Goal: Task Accomplishment & Management: Complete application form

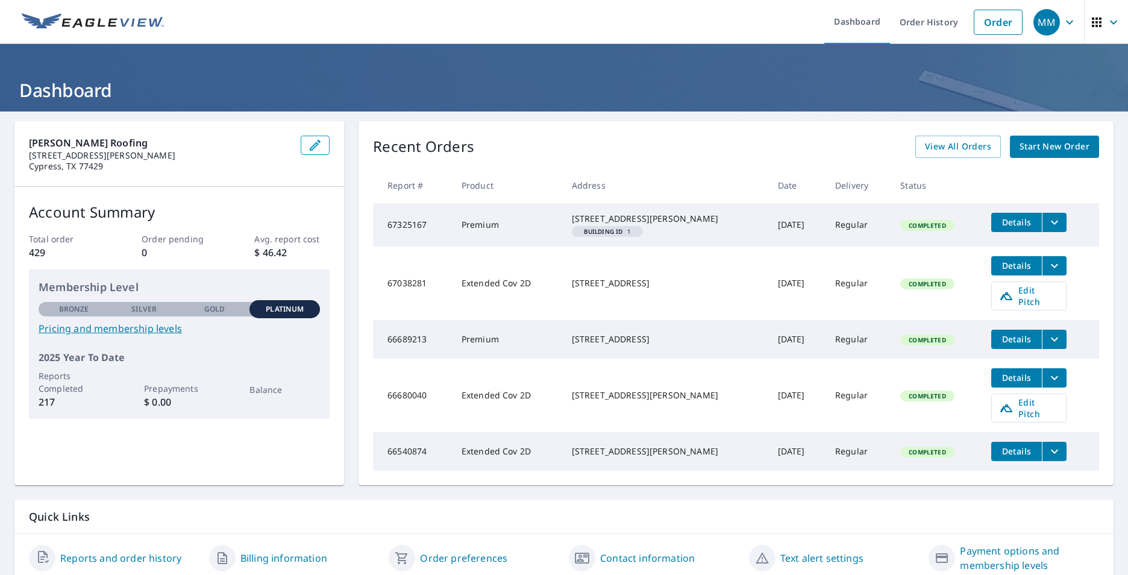
click at [1047, 225] on icon "filesDropdownBtn-67325167" at bounding box center [1054, 222] width 14 height 14
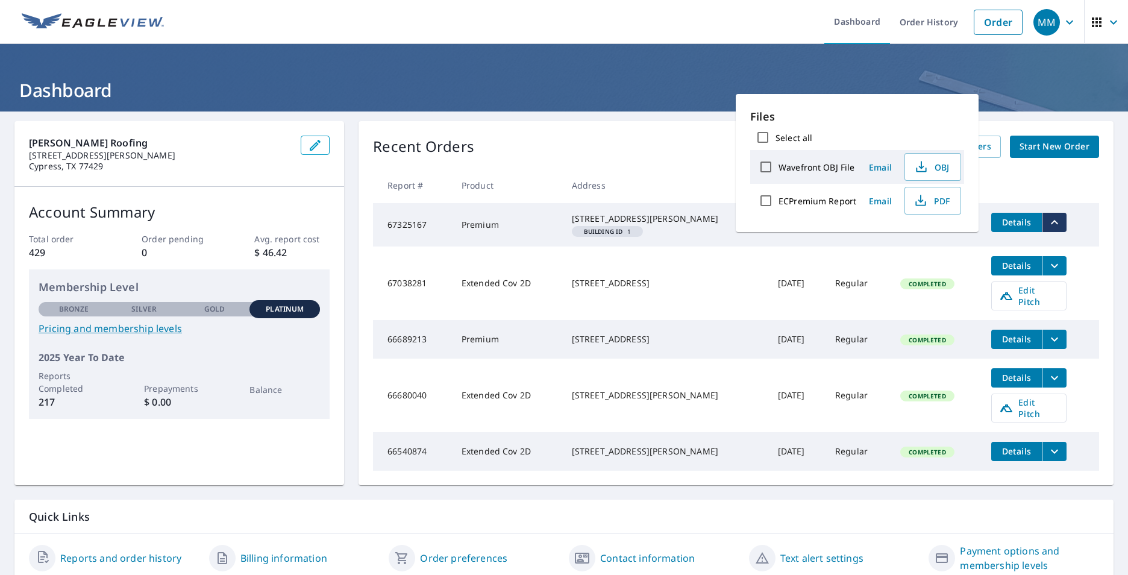
click at [1000, 219] on span "Details" at bounding box center [1016, 221] width 36 height 11
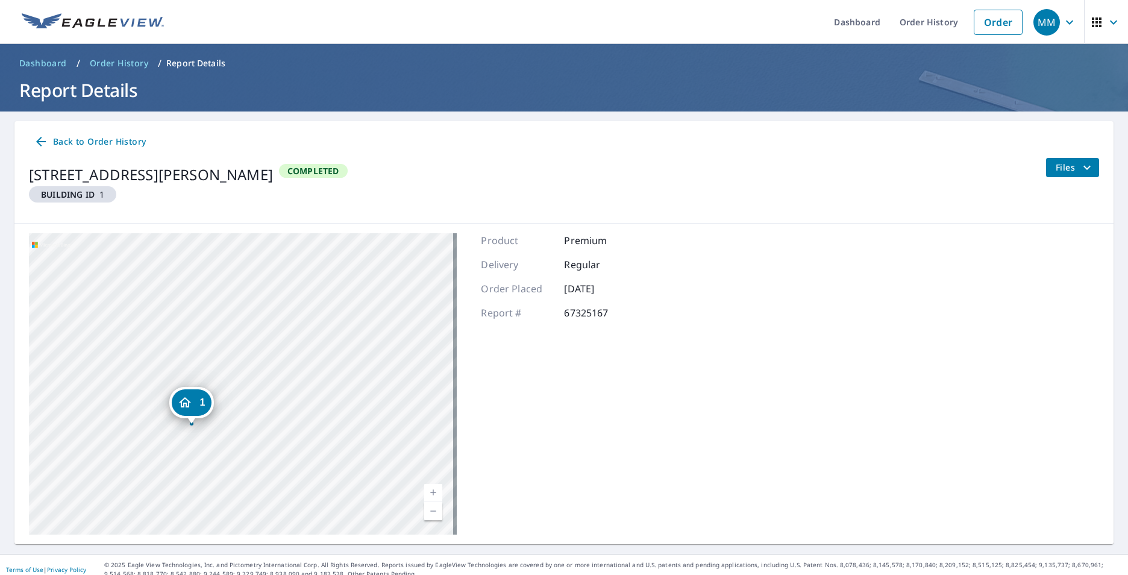
drag, startPoint x: 243, startPoint y: 383, endPoint x: 254, endPoint y: 345, distance: 39.6
click at [254, 345] on div "1 [STREET_ADDRESS][PERSON_NAME]" at bounding box center [243, 383] width 428 height 301
drag, startPoint x: 189, startPoint y: 406, endPoint x: 261, endPoint y: 390, distance: 74.0
click at [263, 397] on icon "Dropped pin, building 1, Residential property, 1715 Nantucket Dr Houston, TX 77…" at bounding box center [266, 402] width 12 height 10
click at [231, 378] on div "1 [STREET_ADDRESS][PERSON_NAME]" at bounding box center [241, 362] width 145 height 37
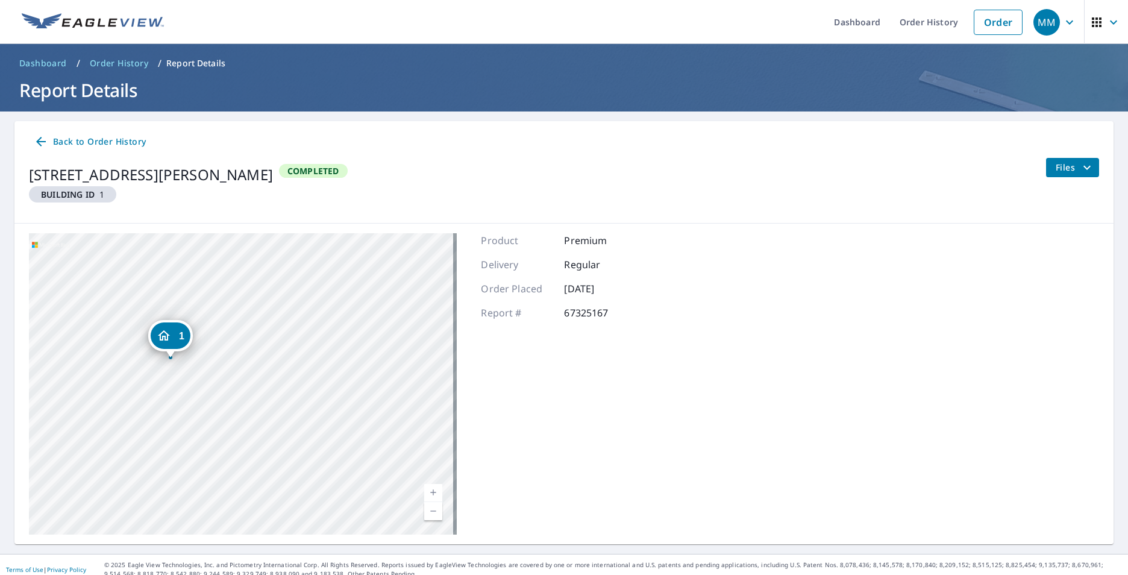
drag, startPoint x: 243, startPoint y: 368, endPoint x: 173, endPoint y: 343, distance: 74.5
click at [173, 343] on div "1" at bounding box center [171, 335] width 40 height 27
click at [270, 378] on div "1 [STREET_ADDRESS][PERSON_NAME]" at bounding box center [241, 362] width 145 height 37
click at [302, 383] on div "1 [STREET_ADDRESS][PERSON_NAME]" at bounding box center [243, 383] width 428 height 301
click at [334, 379] on div "1 [STREET_ADDRESS][PERSON_NAME]" at bounding box center [243, 383] width 428 height 301
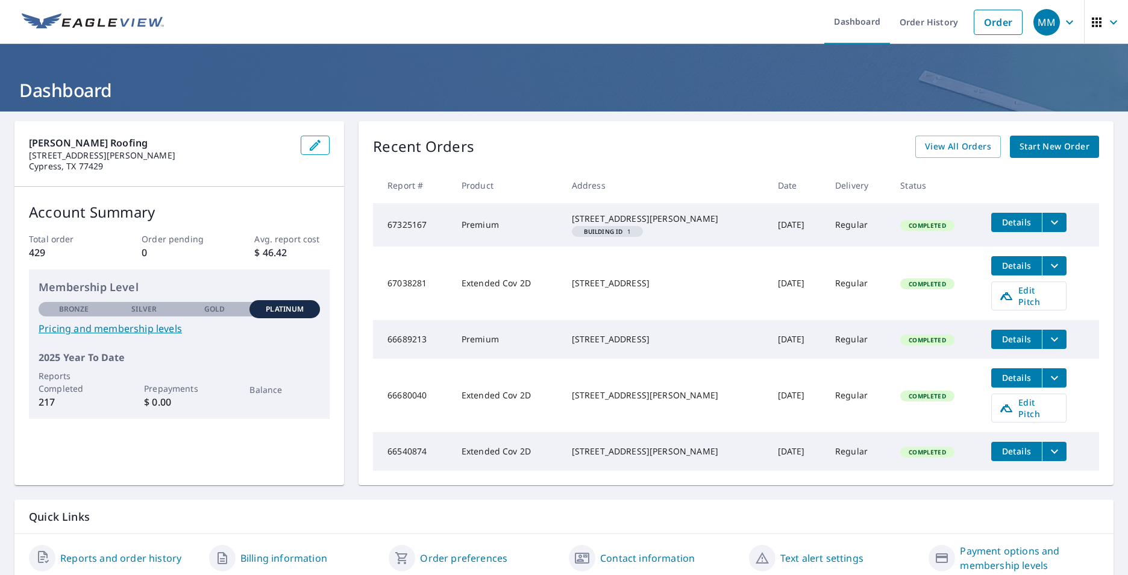
click at [1031, 146] on span "Start New Order" at bounding box center [1054, 146] width 70 height 15
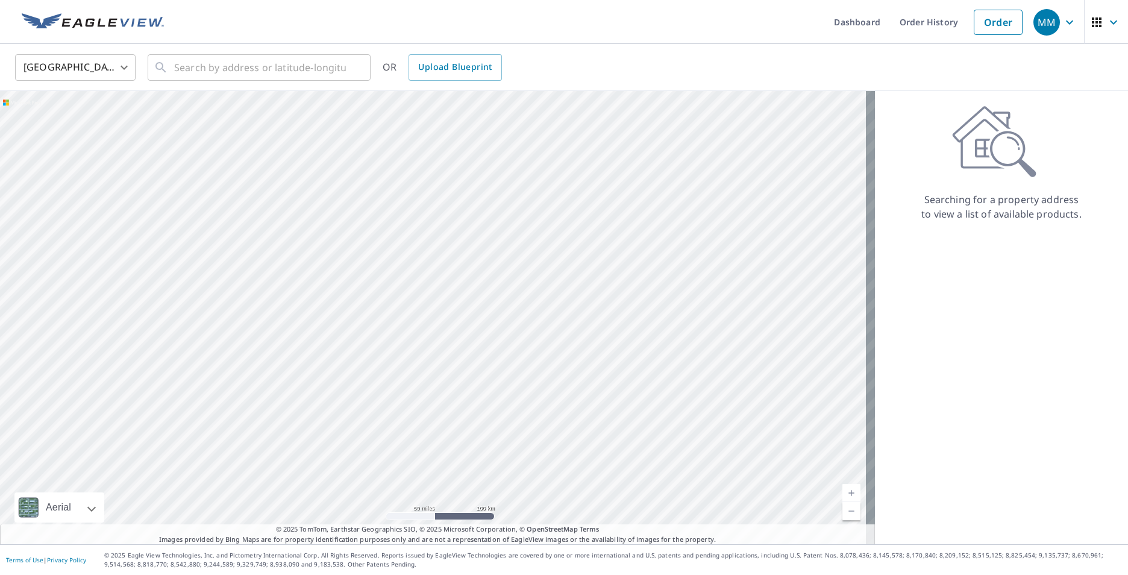
drag, startPoint x: 355, startPoint y: 428, endPoint x: 518, endPoint y: 182, distance: 295.3
click at [518, 182] on div at bounding box center [437, 317] width 875 height 453
click at [267, 63] on input "text" at bounding box center [260, 68] width 172 height 34
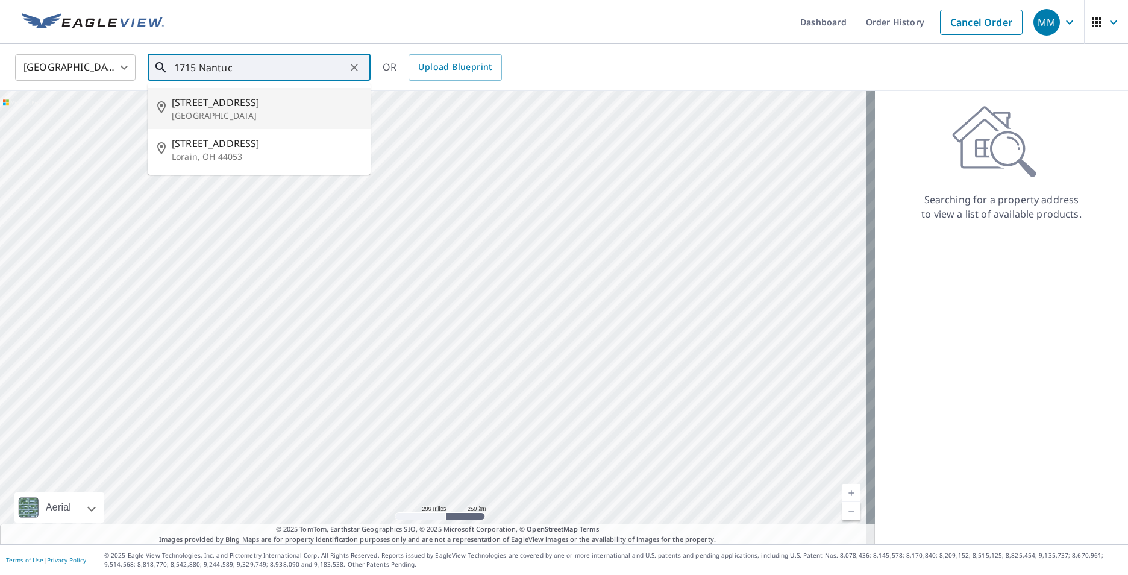
click at [249, 108] on span "[STREET_ADDRESS]" at bounding box center [266, 102] width 189 height 14
type input "[STREET_ADDRESS][PERSON_NAME]"
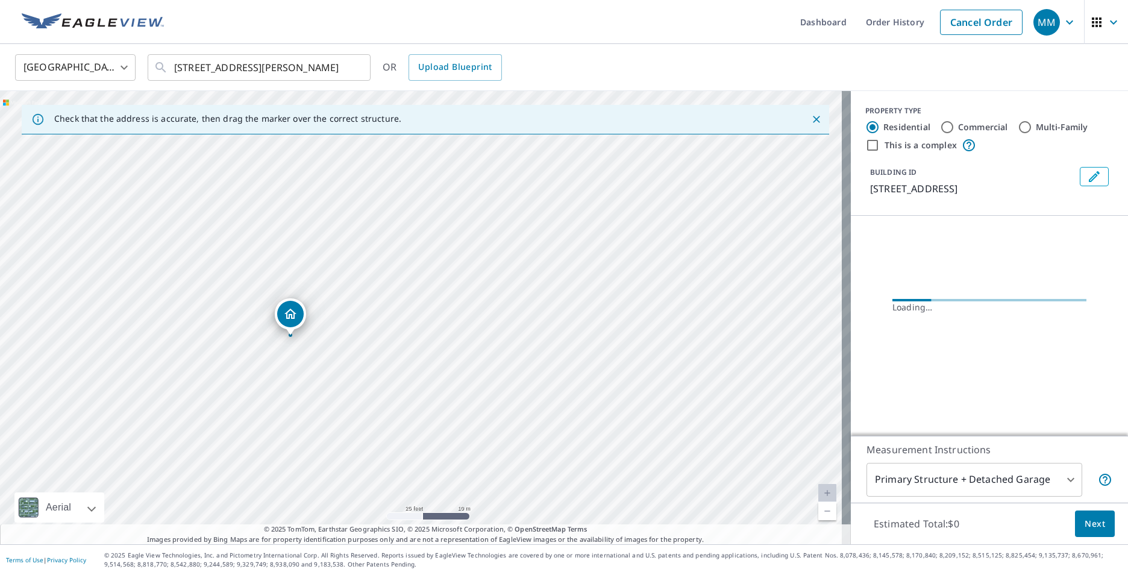
drag, startPoint x: 407, startPoint y: 342, endPoint x: 454, endPoint y: 330, distance: 49.1
click at [454, 330] on div "[STREET_ADDRESS][PERSON_NAME]" at bounding box center [425, 317] width 851 height 453
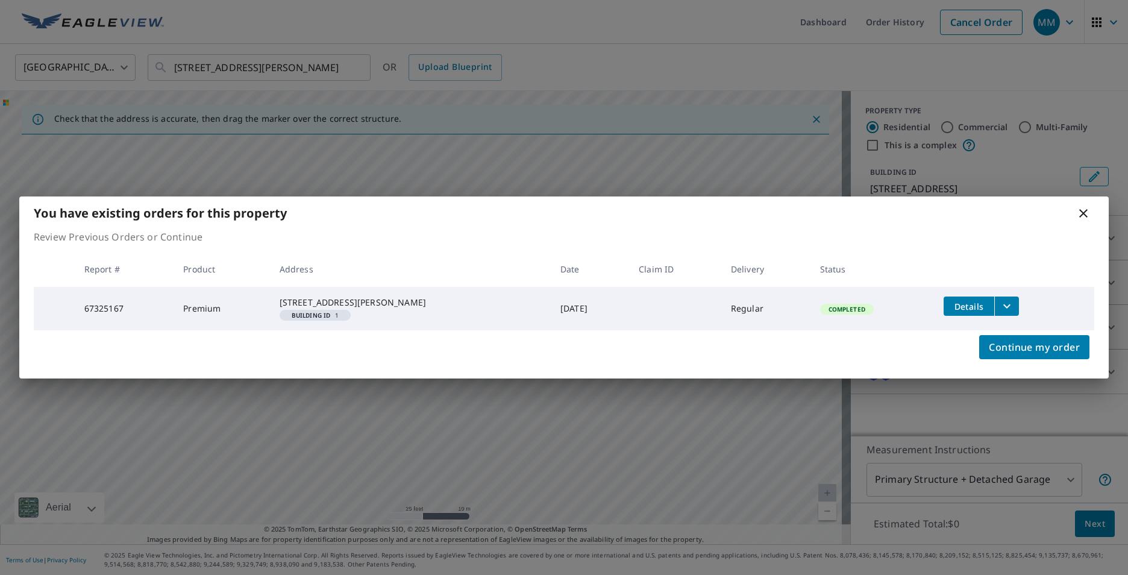
drag, startPoint x: 287, startPoint y: 320, endPoint x: 251, endPoint y: 280, distance: 54.6
click at [251, 280] on body "MM MM Dashboard Order History Cancel Order MM [GEOGRAPHIC_DATA] [GEOGRAPHIC_DAT…" at bounding box center [564, 287] width 1128 height 575
click at [1084, 206] on icon at bounding box center [1083, 213] width 14 height 14
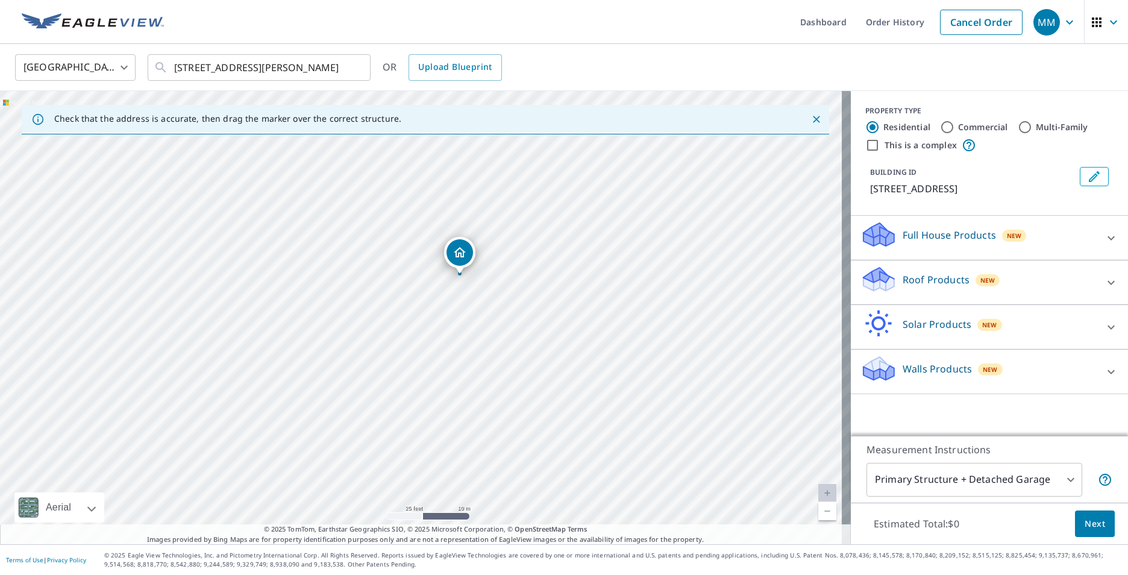
click at [321, 246] on div "[STREET_ADDRESS][PERSON_NAME]" at bounding box center [425, 317] width 851 height 453
click at [455, 268] on div "Dropped pin, building 1, Residential property, 1715 Nantucket Dr Houston, TX 77…" at bounding box center [460, 267] width 16 height 12
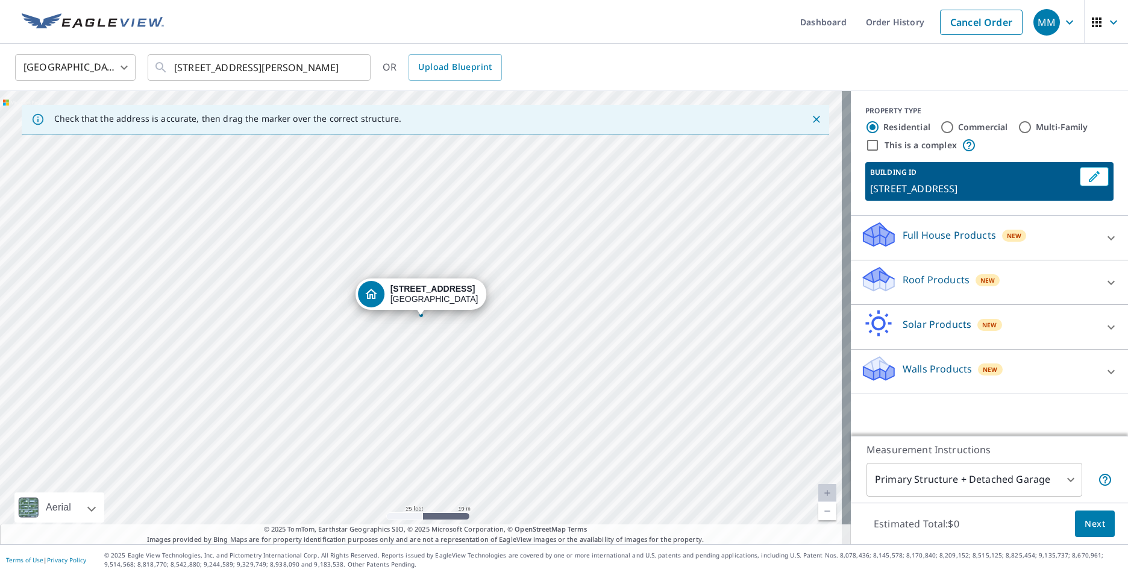
click at [1018, 127] on input "Multi-Family" at bounding box center [1025, 127] width 14 height 14
radio input "true"
type input "2"
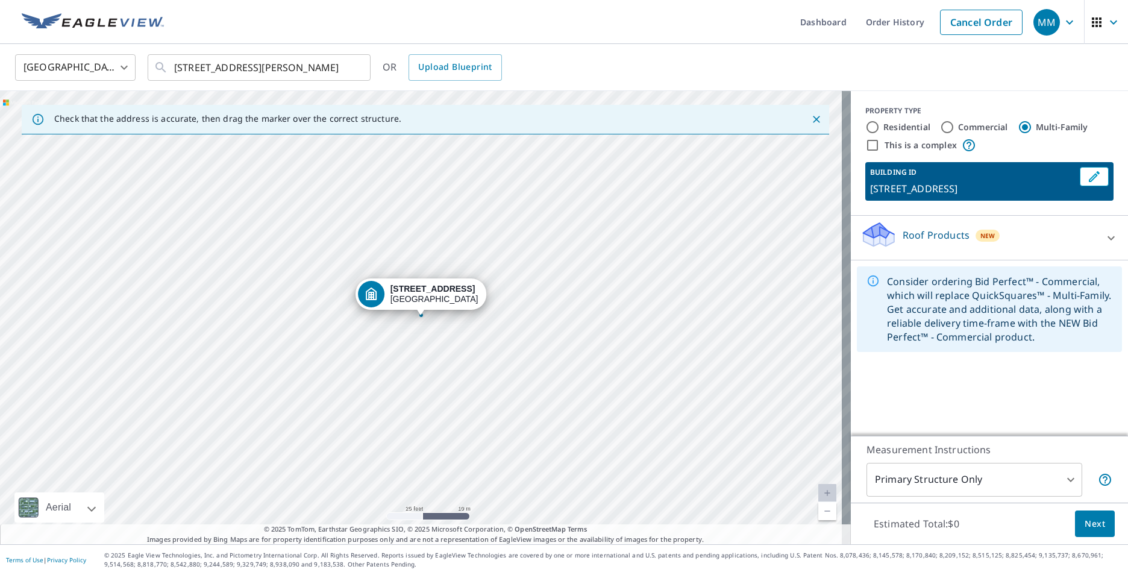
click at [865, 140] on input "This is a complex" at bounding box center [872, 145] width 14 height 14
checkbox input "true"
radio input "true"
type input "4"
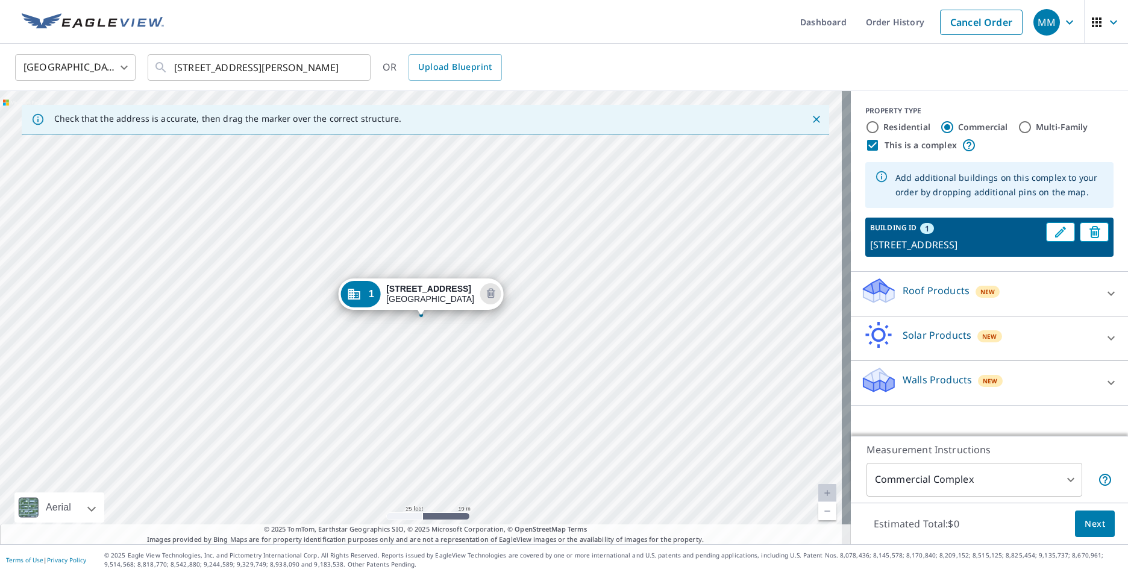
click at [913, 298] on p "Roof Products" at bounding box center [936, 290] width 67 height 14
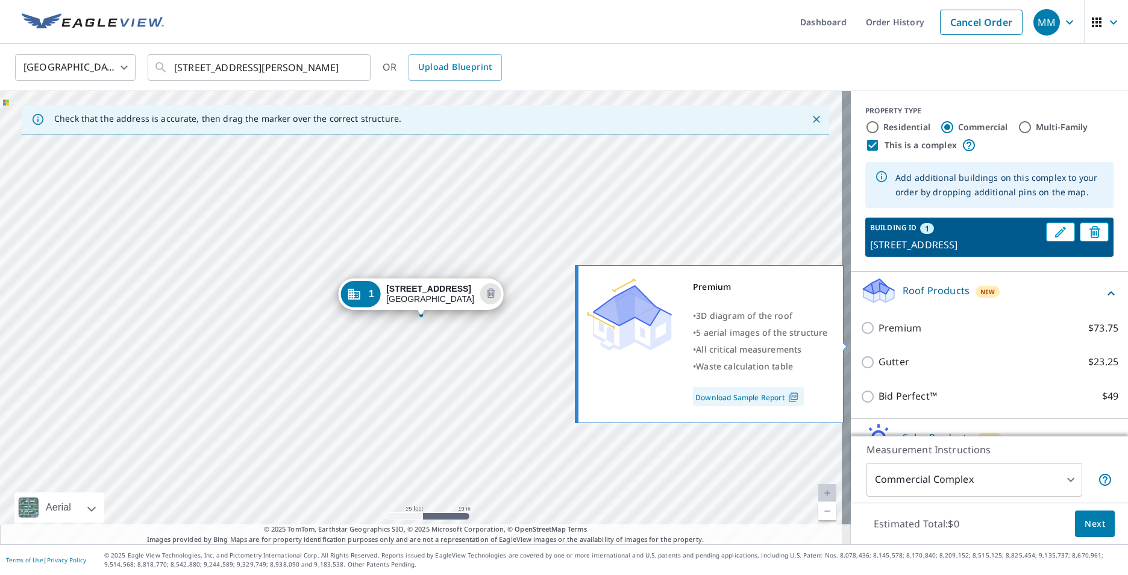
click at [863, 335] on input "Premium $73.75" at bounding box center [869, 328] width 18 height 14
checkbox input "true"
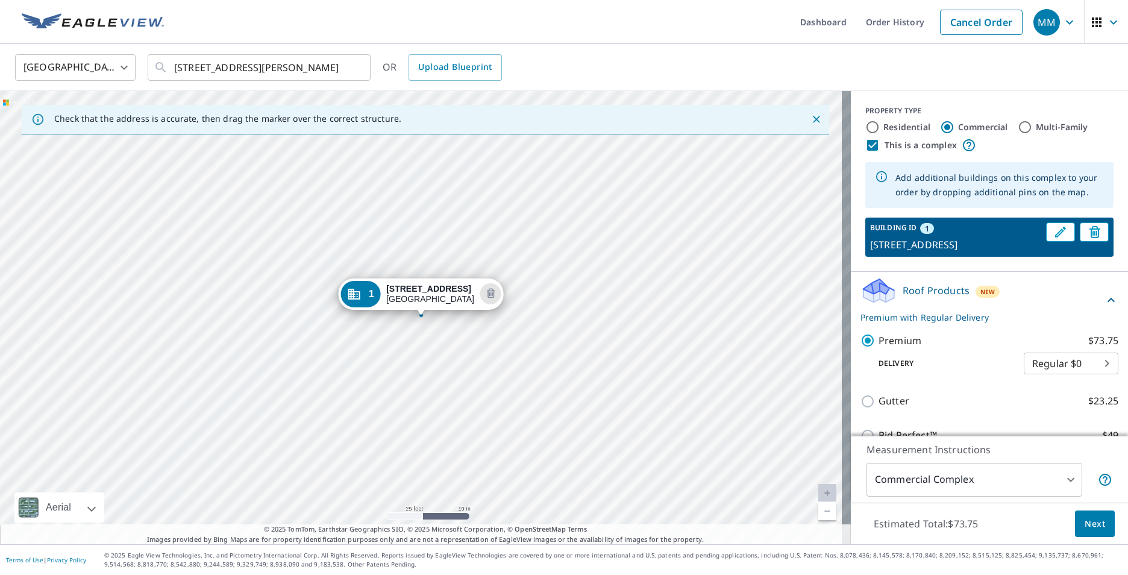
click at [1018, 128] on input "Multi-Family" at bounding box center [1025, 127] width 14 height 14
radio input "true"
type input "2"
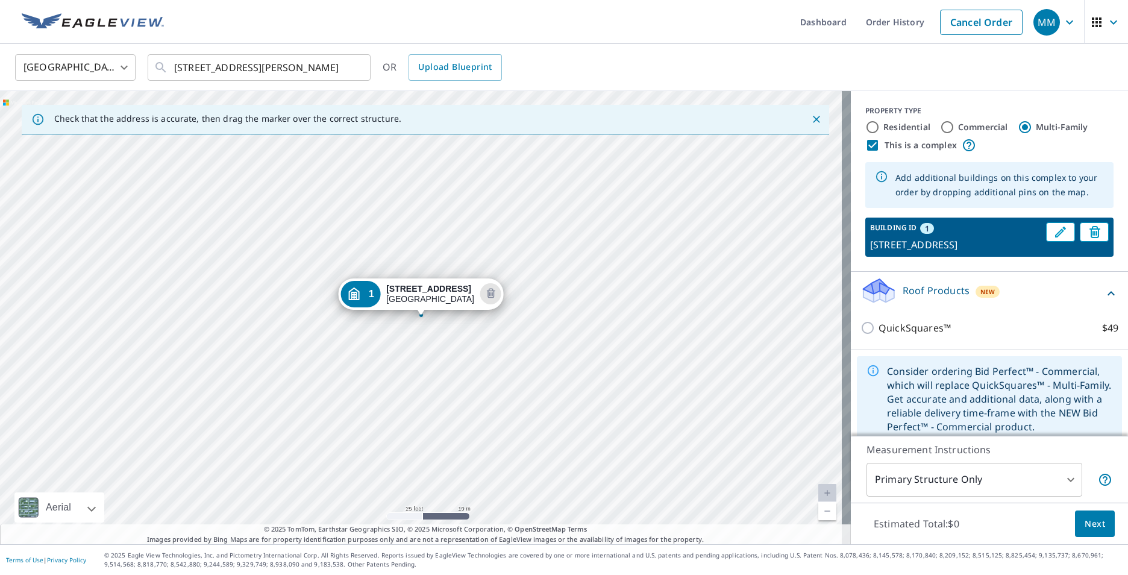
scroll to position [27, 0]
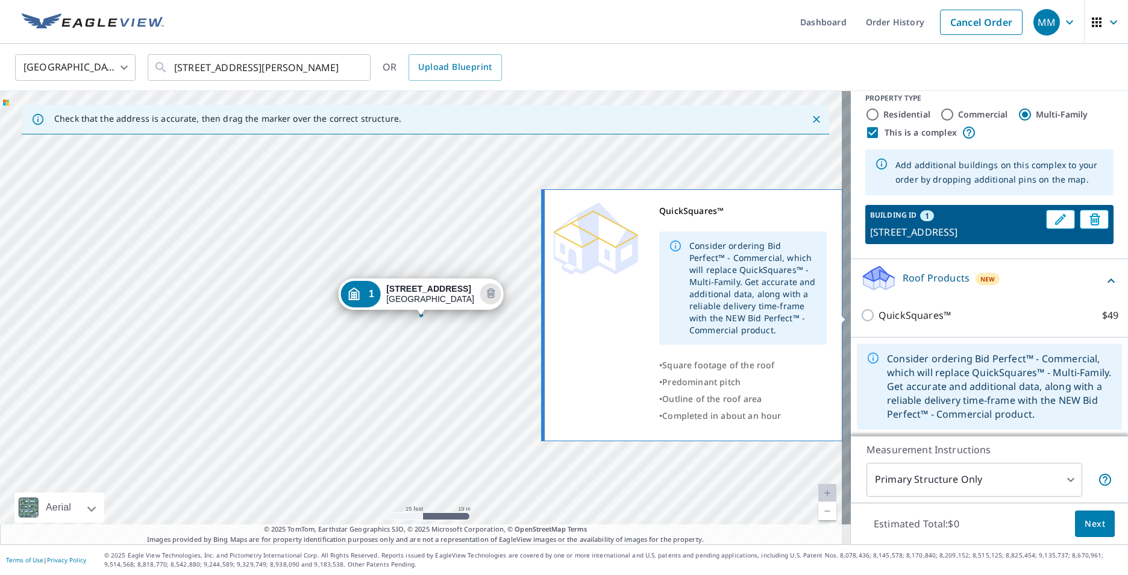
click at [863, 314] on input "QuickSquares™ $49" at bounding box center [869, 315] width 18 height 14
checkbox input "true"
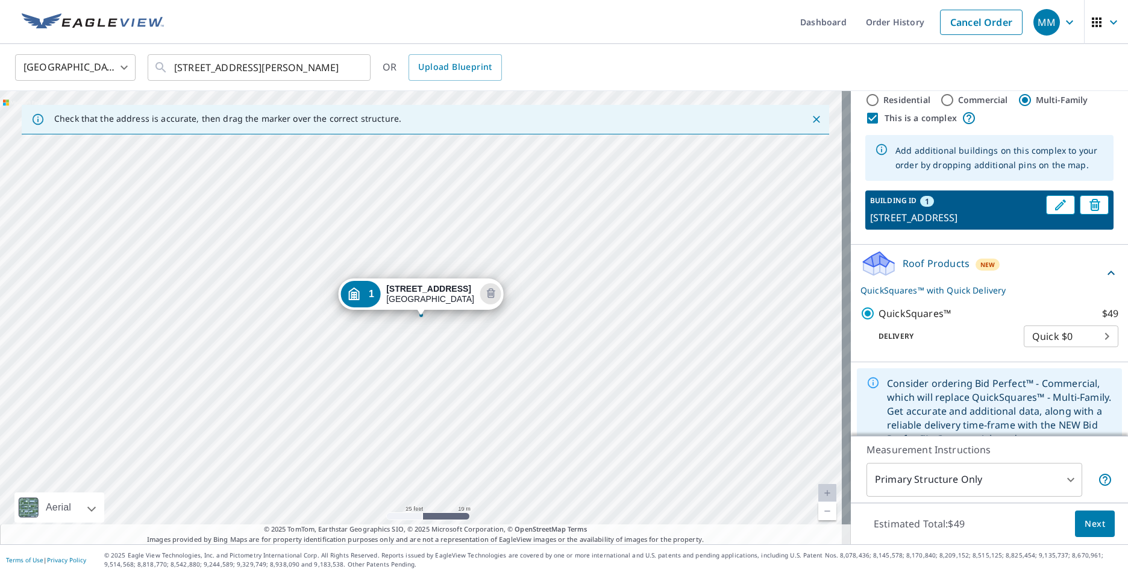
scroll to position [66, 0]
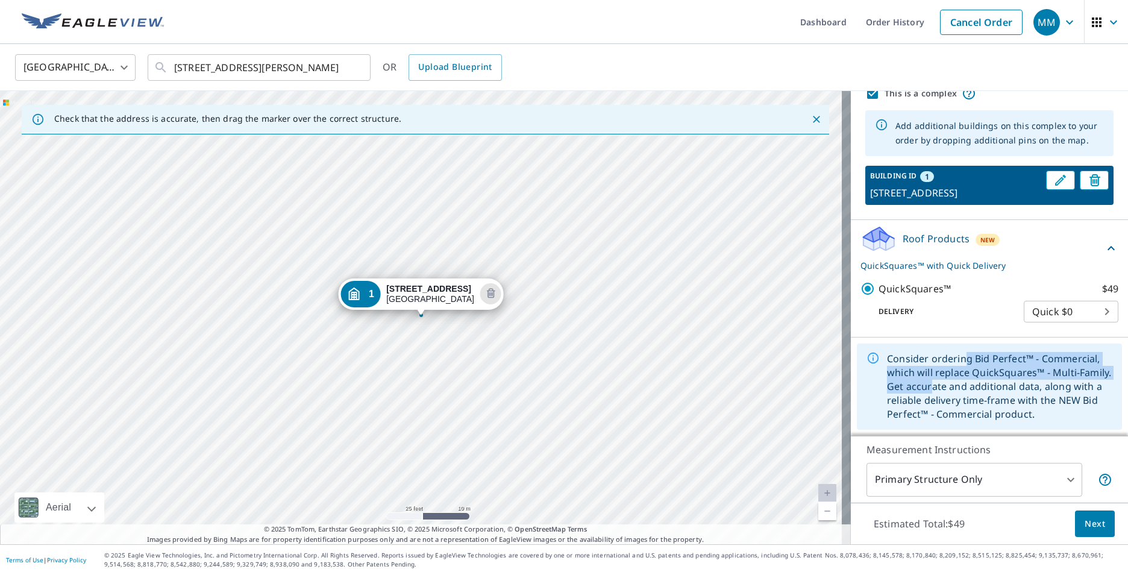
drag, startPoint x: 954, startPoint y: 380, endPoint x: 954, endPoint y: 345, distance: 35.6
click at [954, 345] on div "Consider ordering Bid Perfect™ - Commercial, which will replace QuickSquares™ -…" at bounding box center [989, 386] width 265 height 86
drag, startPoint x: 954, startPoint y: 345, endPoint x: 953, endPoint y: 301, distance: 43.4
click at [953, 301] on div "QuickSquares™ $49 Delivery Quick $0 45 ​" at bounding box center [989, 302] width 258 height 61
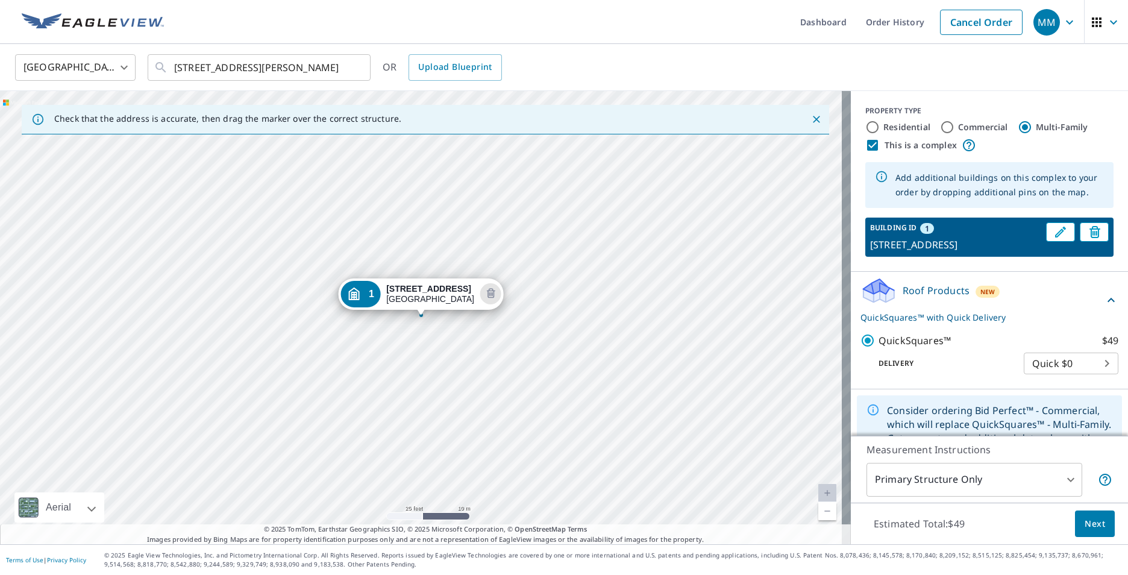
click at [940, 125] on input "Commercial" at bounding box center [947, 127] width 14 height 14
radio input "true"
type input "4"
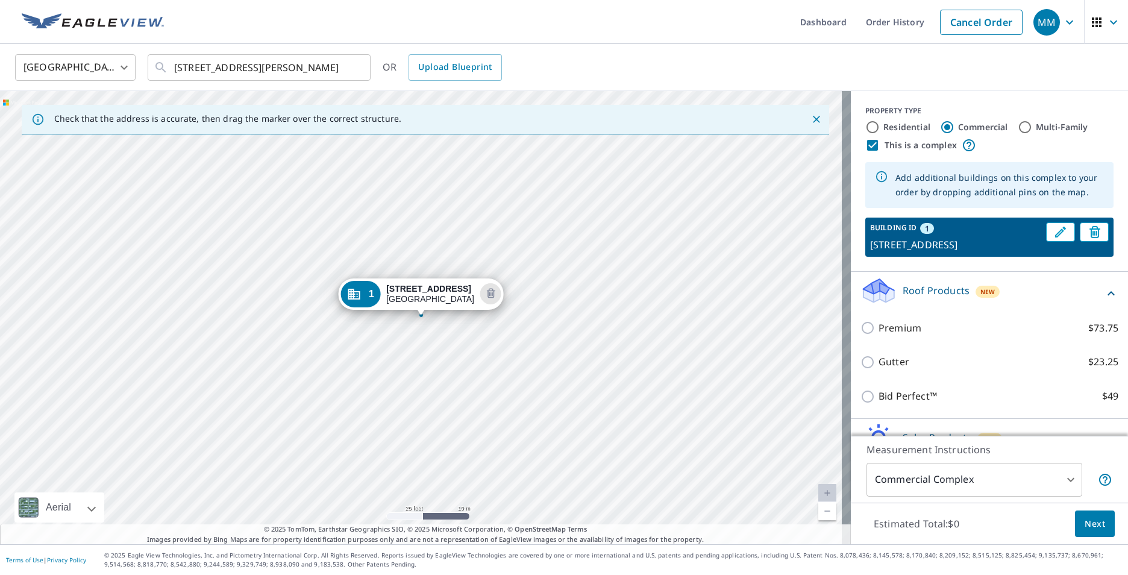
click at [873, 302] on icon at bounding box center [874, 295] width 22 height 13
click at [875, 294] on icon at bounding box center [878, 286] width 31 height 15
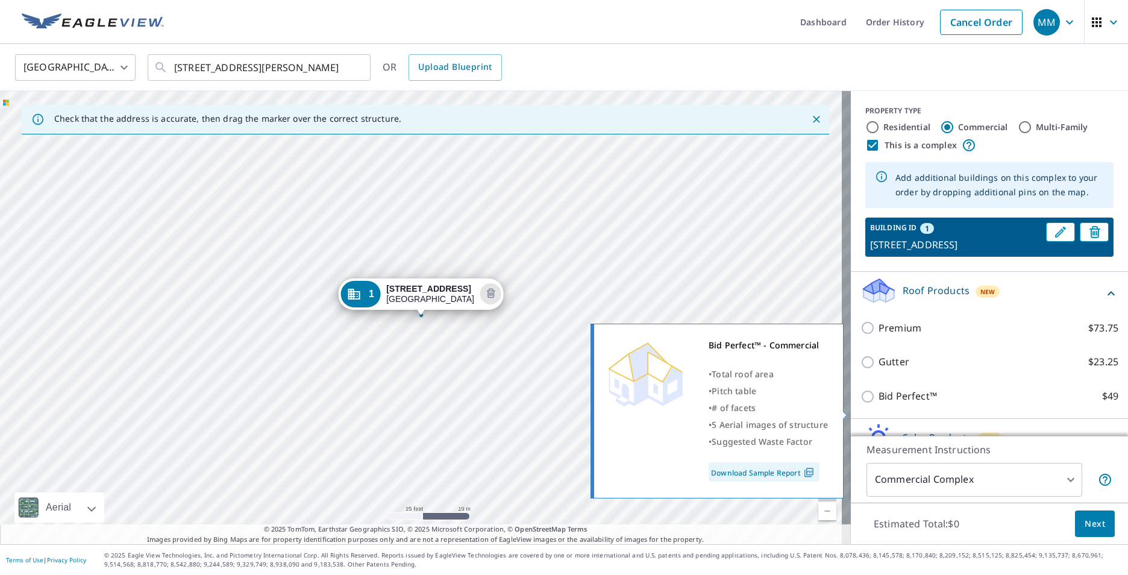
click at [862, 404] on input "Bid Perfect™ $49" at bounding box center [869, 396] width 18 height 14
checkbox input "true"
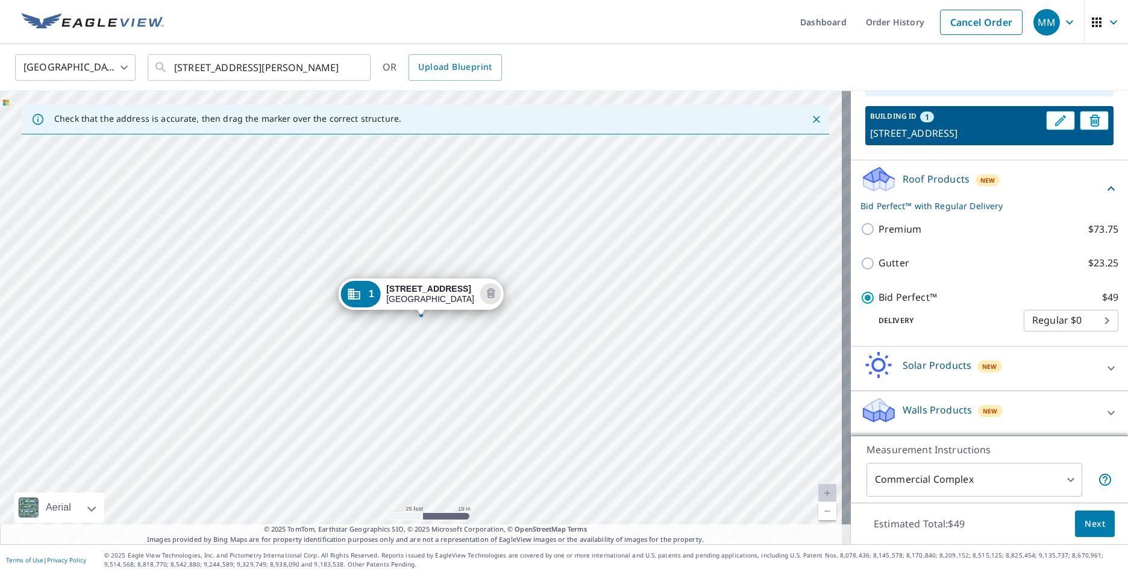
scroll to position [126, 0]
click at [619, 313] on div "1 [STREET_ADDRESS][PERSON_NAME]" at bounding box center [425, 317] width 851 height 453
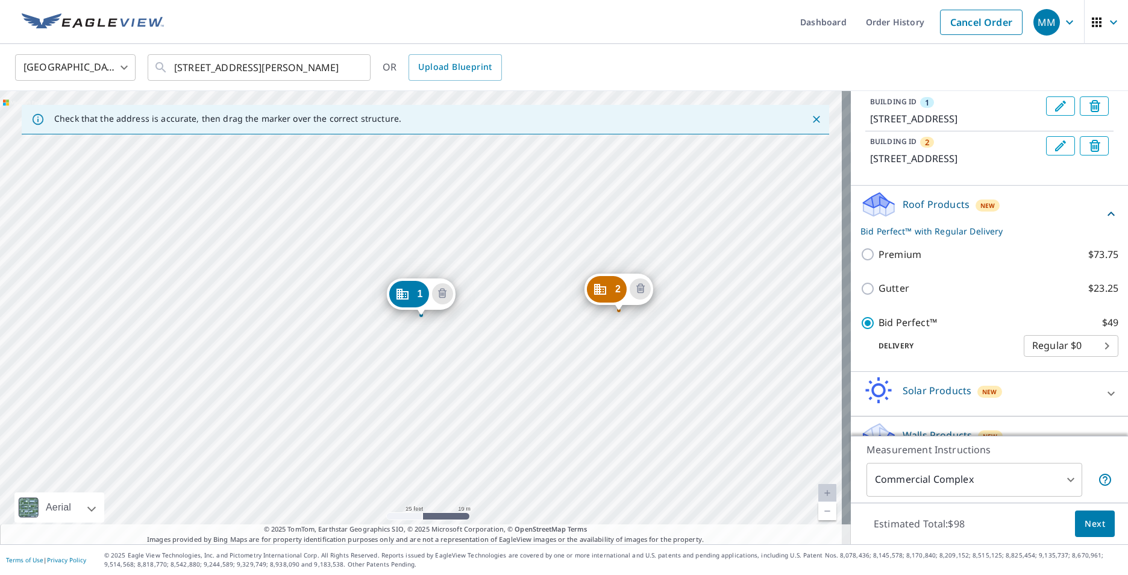
click at [595, 310] on div "2 [STREET_ADDRESS][PERSON_NAME]" at bounding box center [618, 292] width 69 height 37
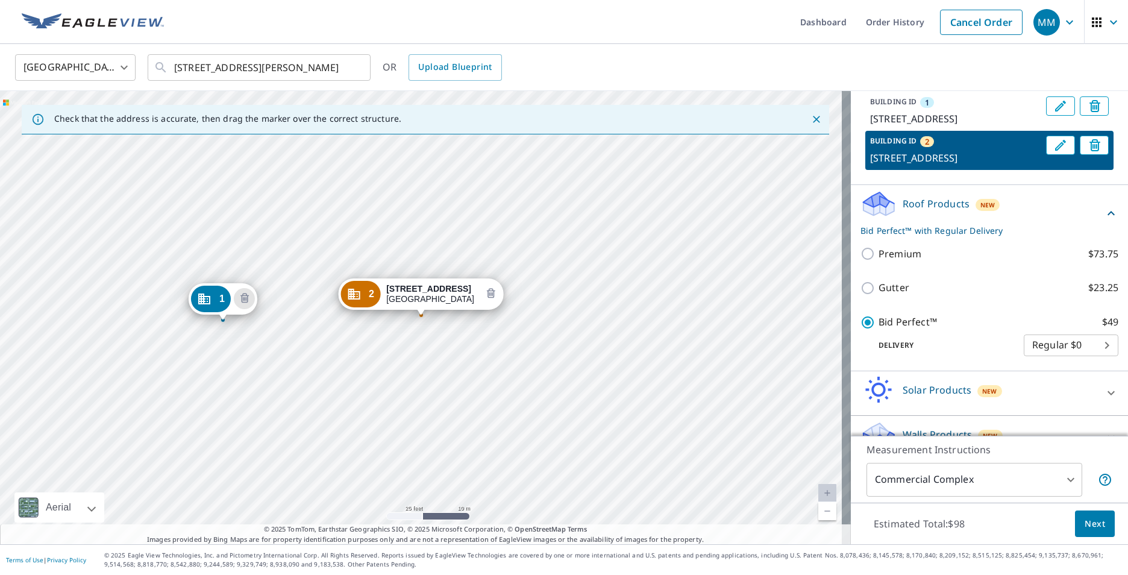
click at [489, 292] on icon "Delete building 2" at bounding box center [491, 294] width 4 height 4
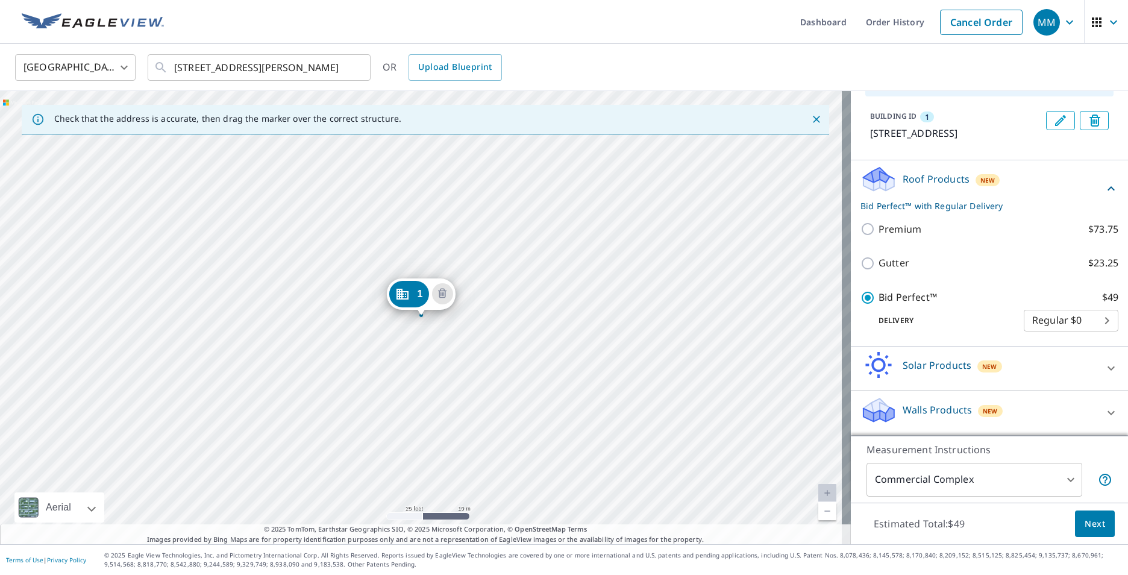
click at [581, 304] on div "1 [STREET_ADDRESS][PERSON_NAME]" at bounding box center [425, 317] width 851 height 453
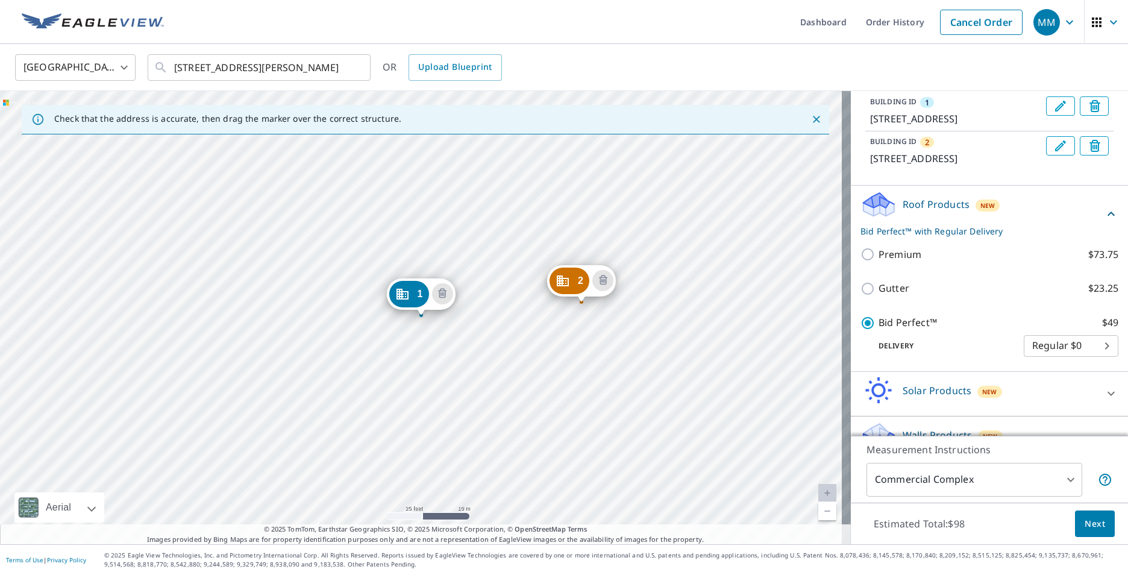
click at [534, 301] on div "2 [STREET_ADDRESS][PERSON_NAME] [STREET_ADDRESS]" at bounding box center [425, 317] width 851 height 453
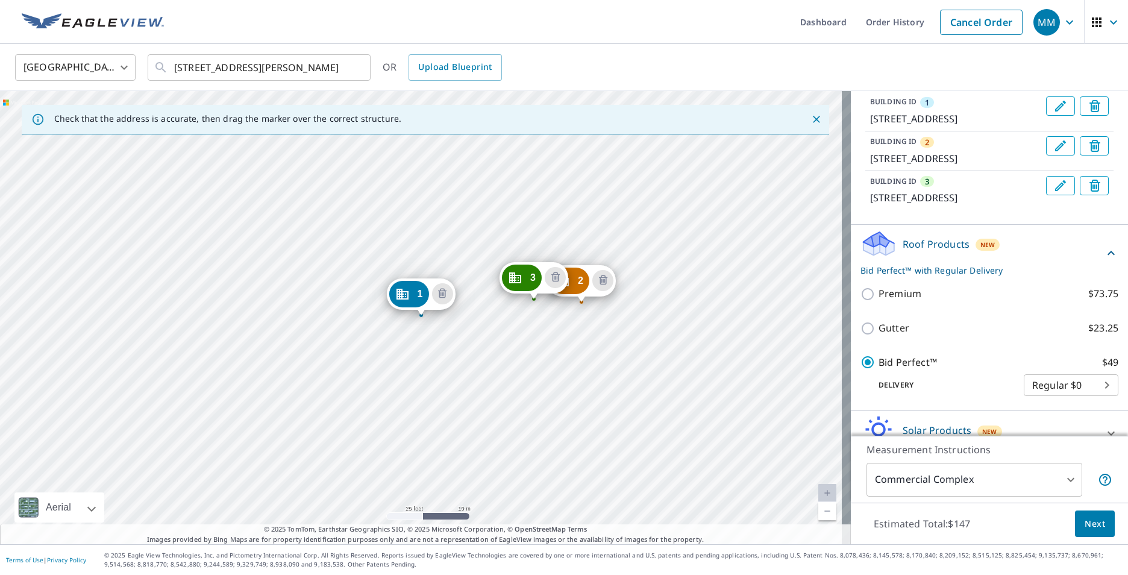
click at [484, 305] on div "2 [STREET_ADDRESS][PERSON_NAME] 3 [STREET_ADDRESS][PERSON_NAME] [STREET_ADDRESS…" at bounding box center [425, 317] width 851 height 453
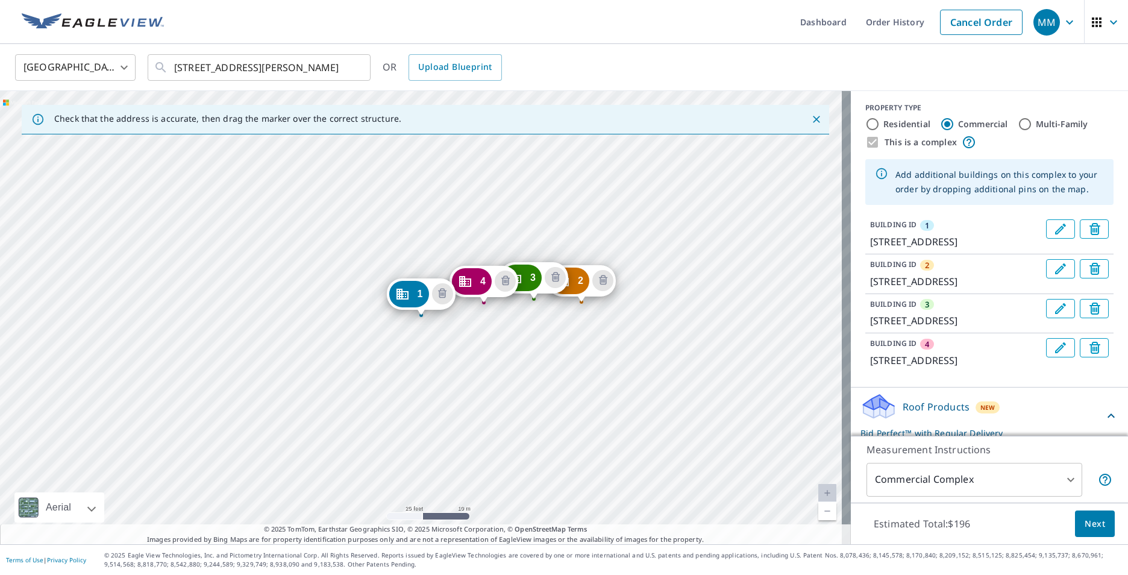
scroll to position [0, 0]
click at [1018, 128] on input "Multi-Family" at bounding box center [1025, 127] width 14 height 14
radio input "true"
type input "2"
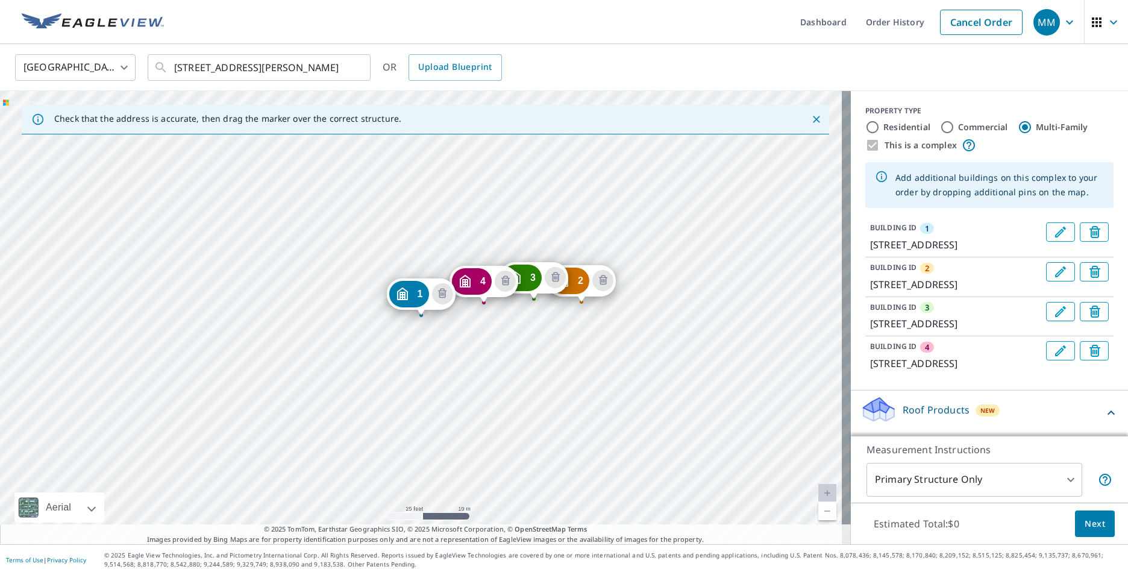
click at [940, 126] on input "Commercial" at bounding box center [947, 127] width 14 height 14
radio input "true"
type input "4"
click at [867, 149] on div "This is a complex" at bounding box center [989, 145] width 248 height 14
click at [1065, 471] on body "MM MM Dashboard Order History Cancel Order MM [GEOGRAPHIC_DATA] [GEOGRAPHIC_DAT…" at bounding box center [564, 287] width 1128 height 575
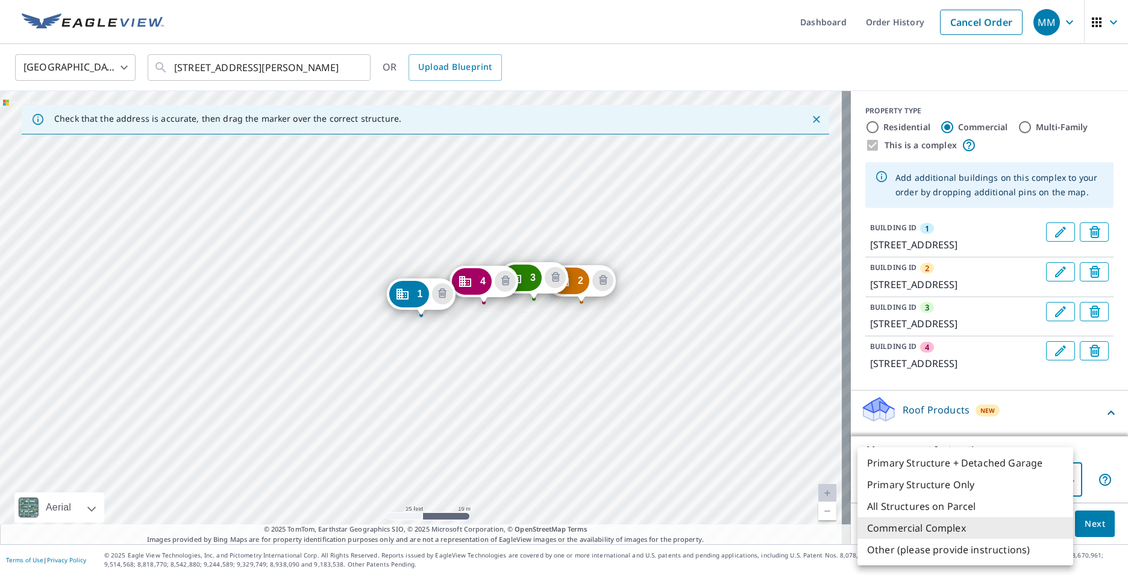
click at [1100, 133] on div at bounding box center [564, 287] width 1128 height 575
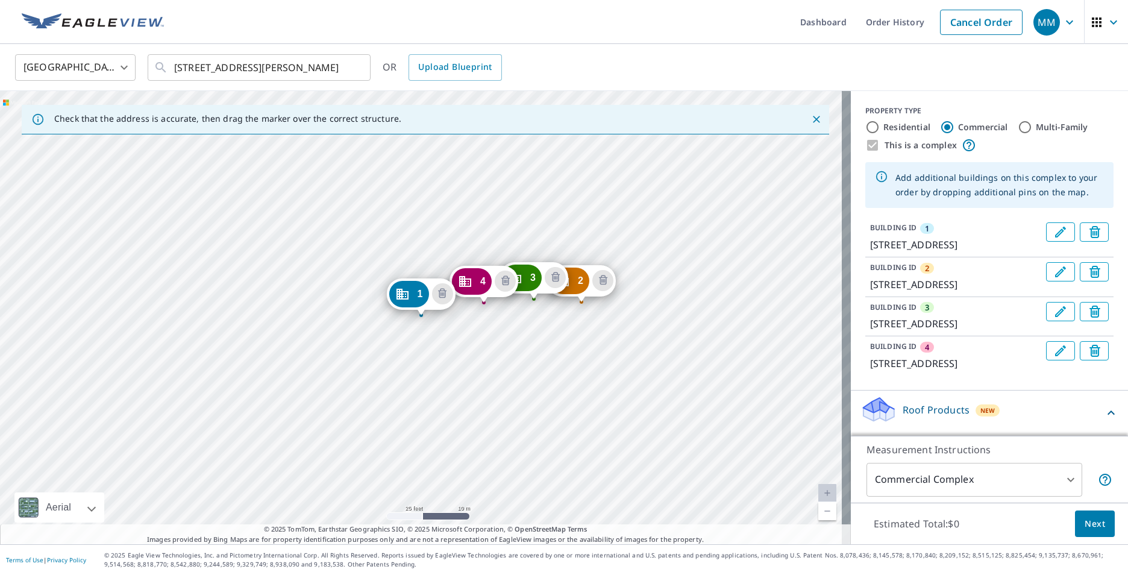
click at [868, 148] on div "This is a complex" at bounding box center [989, 145] width 248 height 14
click at [1087, 516] on span "Next" at bounding box center [1094, 523] width 20 height 15
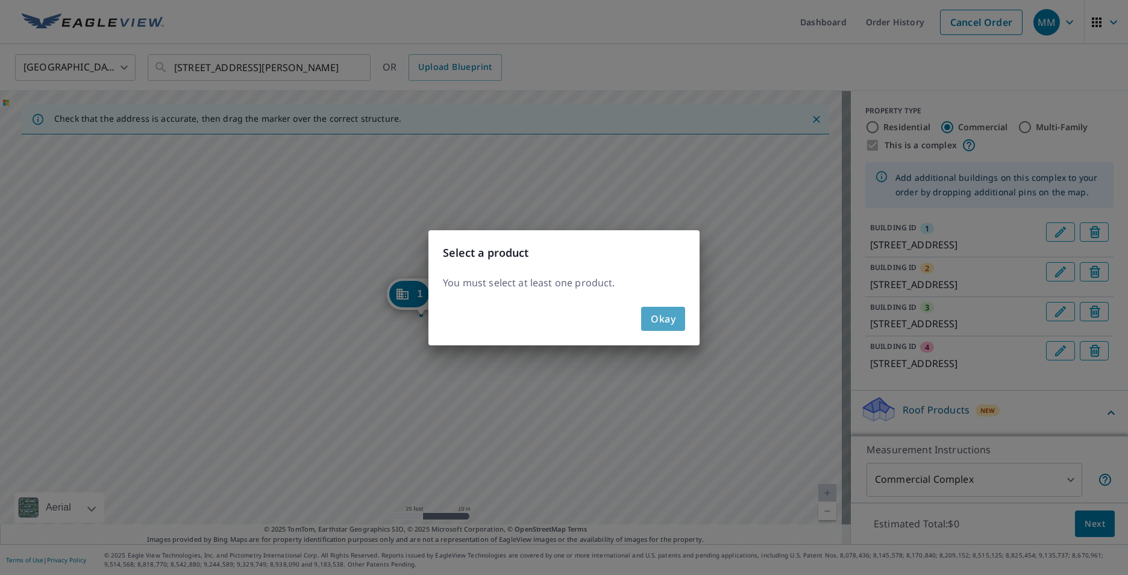
click at [669, 329] on button "Okay" at bounding box center [663, 319] width 44 height 24
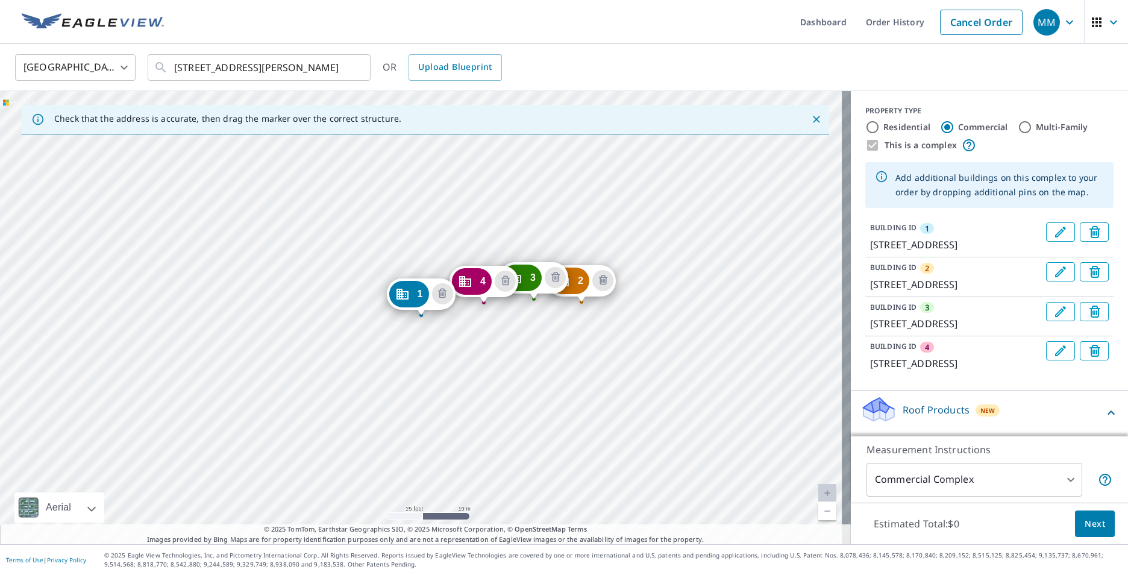
scroll to position [249, 0]
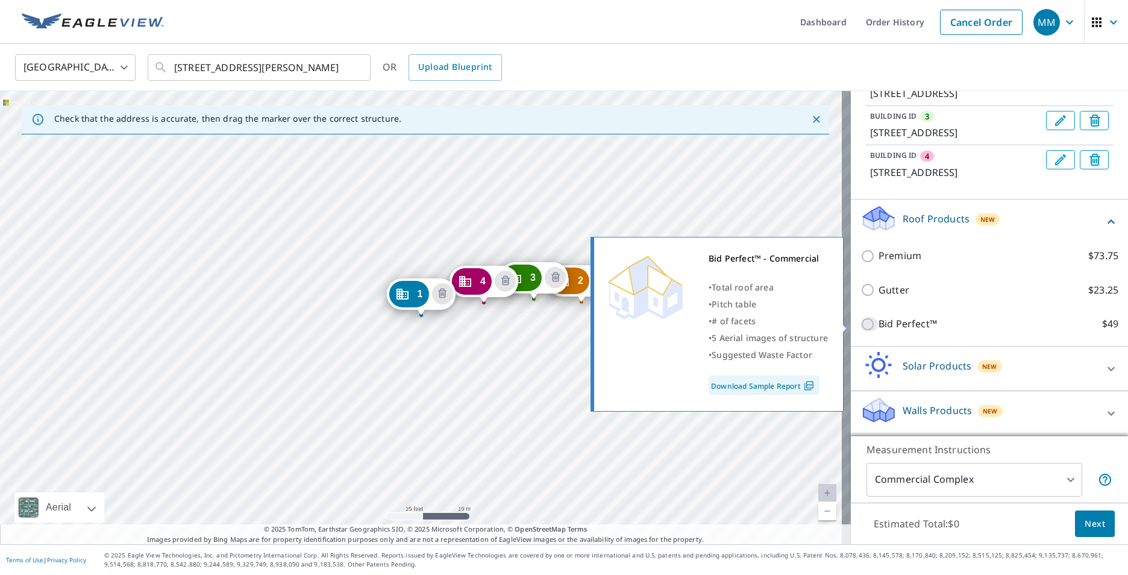
click at [867, 319] on input "Bid Perfect™ $49" at bounding box center [869, 324] width 18 height 14
checkbox input "true"
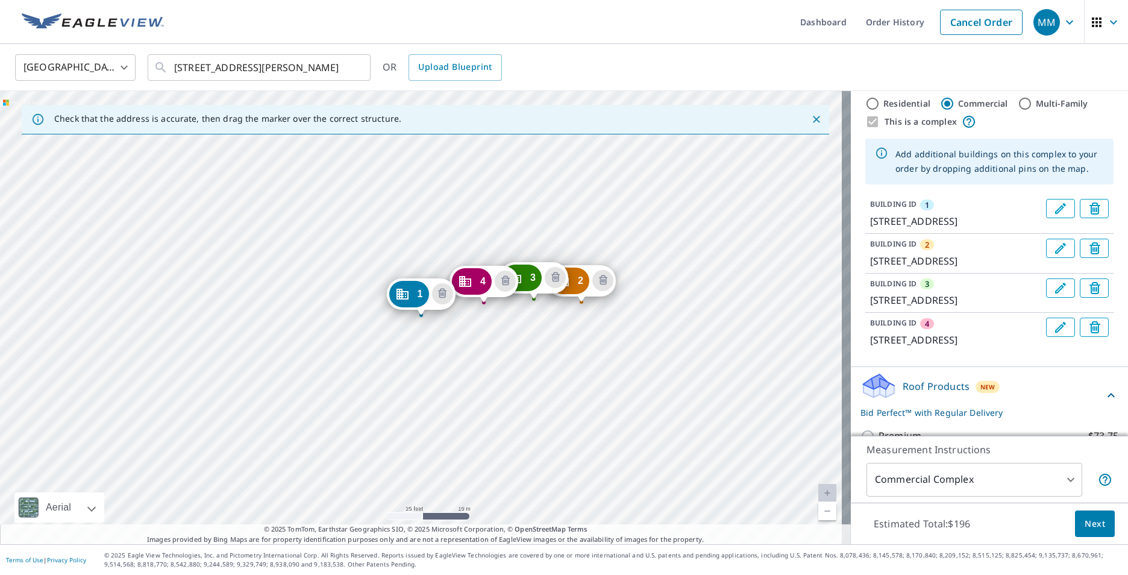
scroll to position [0, 0]
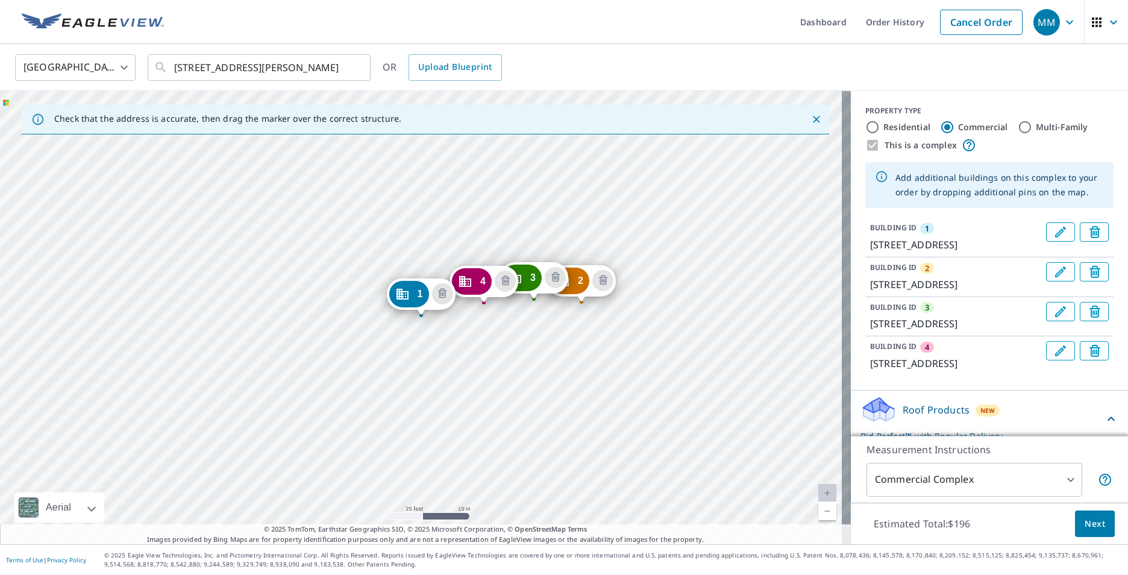
click at [816, 117] on div "Check that the address is accurate, then drag the marker over the correct struc…" at bounding box center [425, 120] width 807 height 30
click at [810, 120] on icon "Close" at bounding box center [816, 119] width 12 height 12
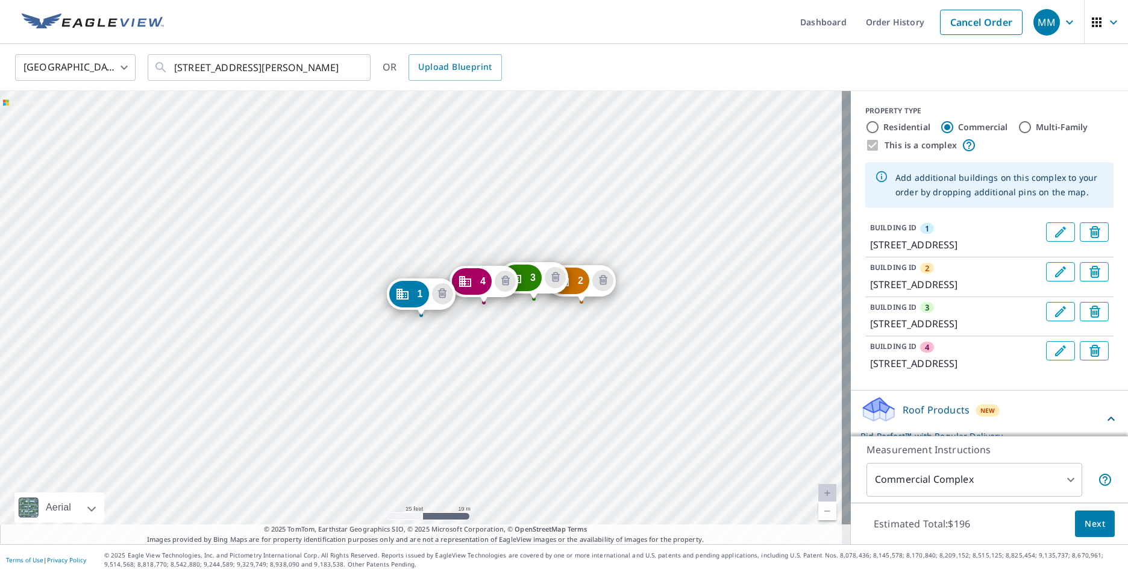
click at [865, 125] on input "Residential" at bounding box center [872, 127] width 14 height 14
radio input "true"
type input "1"
click at [868, 145] on div "This is a complex" at bounding box center [989, 145] width 248 height 14
click at [965, 146] on icon at bounding box center [969, 145] width 14 height 14
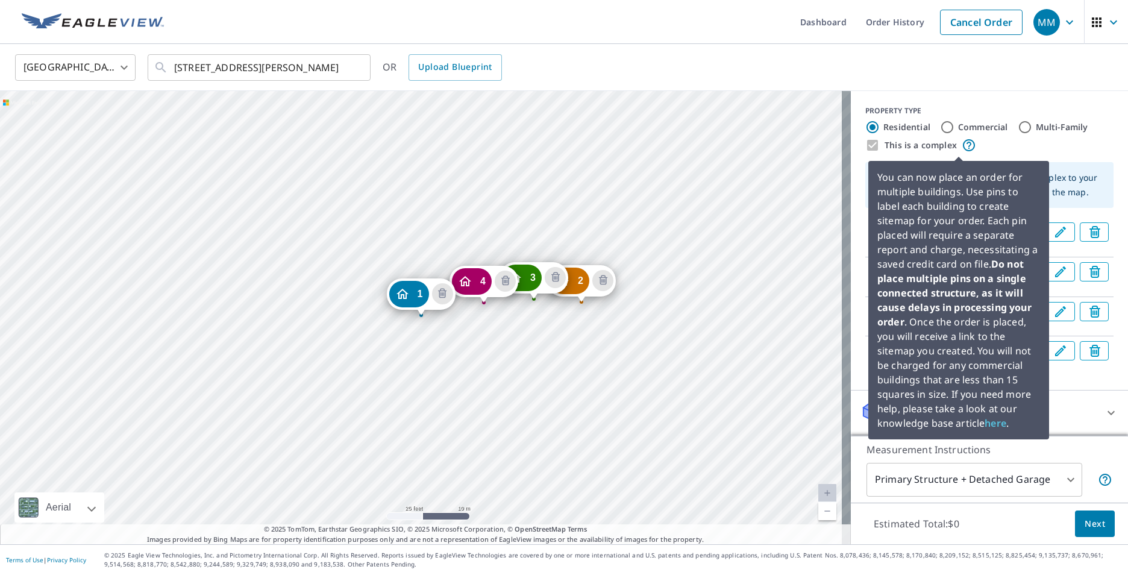
click at [965, 146] on icon at bounding box center [969, 145] width 14 height 14
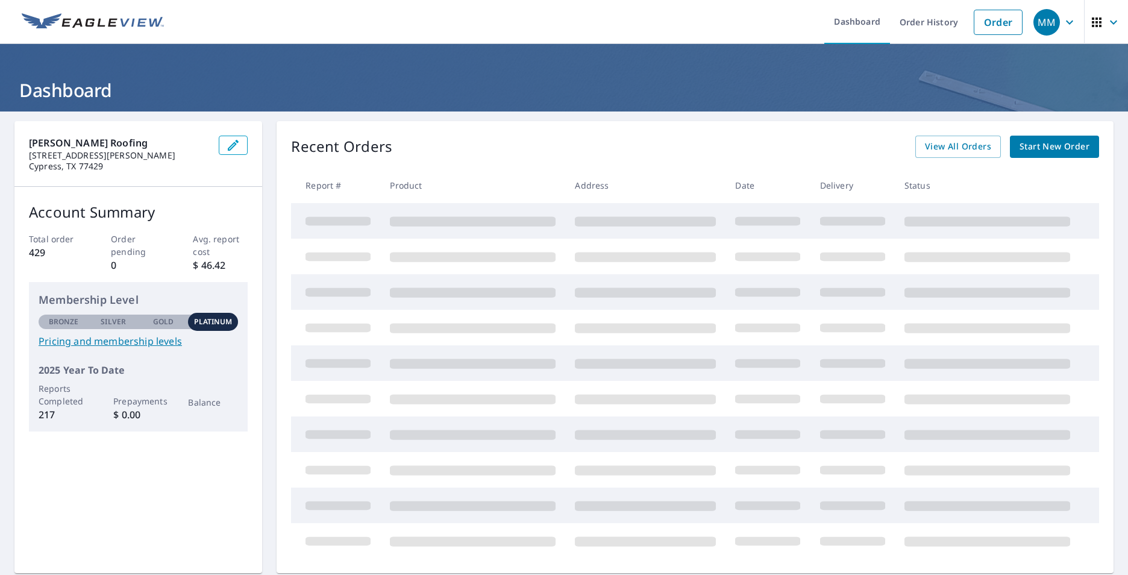
click at [1047, 145] on span "Start New Order" at bounding box center [1054, 146] width 70 height 15
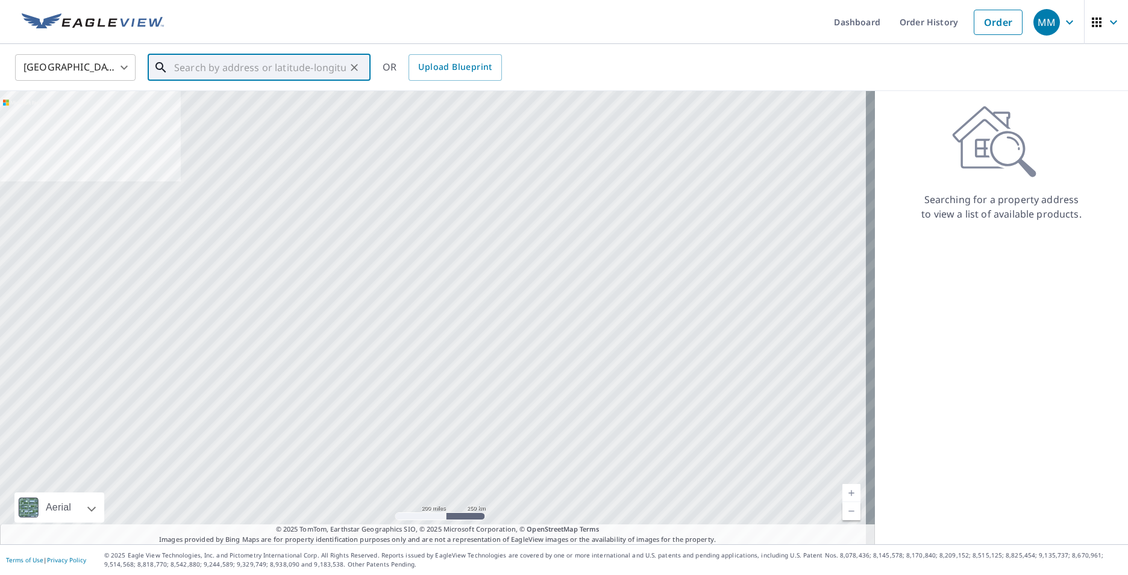
click at [236, 55] on input "text" at bounding box center [260, 68] width 172 height 34
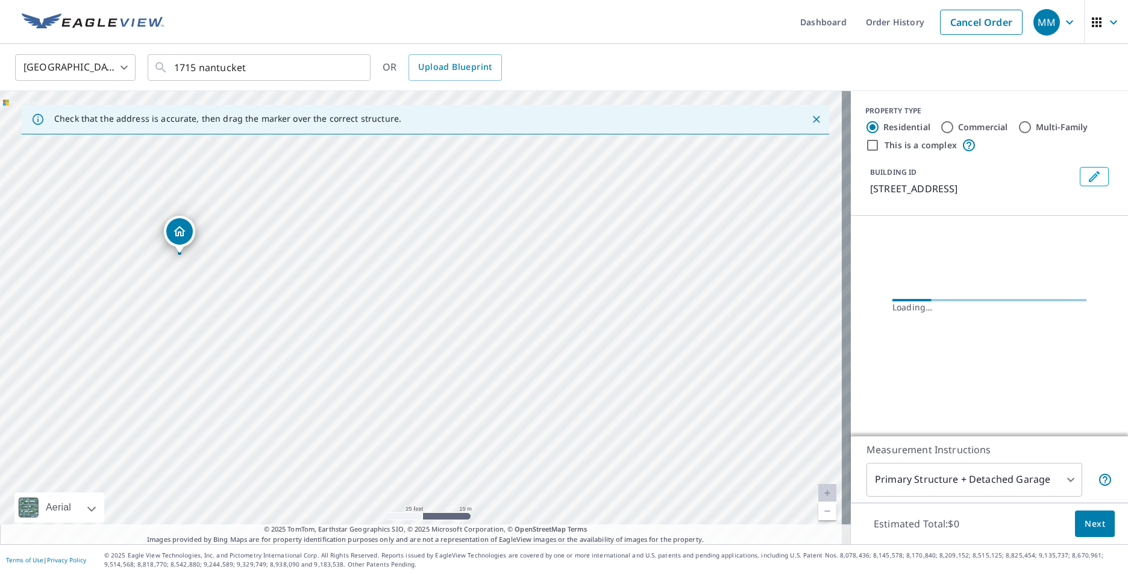
drag, startPoint x: 510, startPoint y: 275, endPoint x: 305, endPoint y: 383, distance: 231.5
click at [305, 383] on div "[STREET_ADDRESS][PERSON_NAME]" at bounding box center [425, 317] width 851 height 453
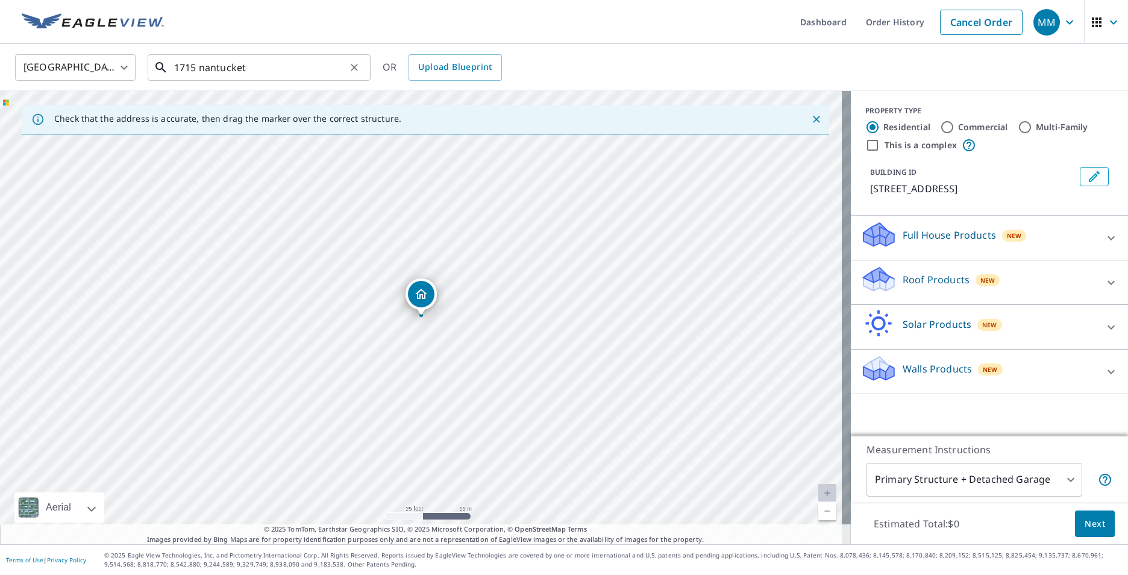
click at [249, 64] on input "1715 nantucket" at bounding box center [260, 68] width 172 height 34
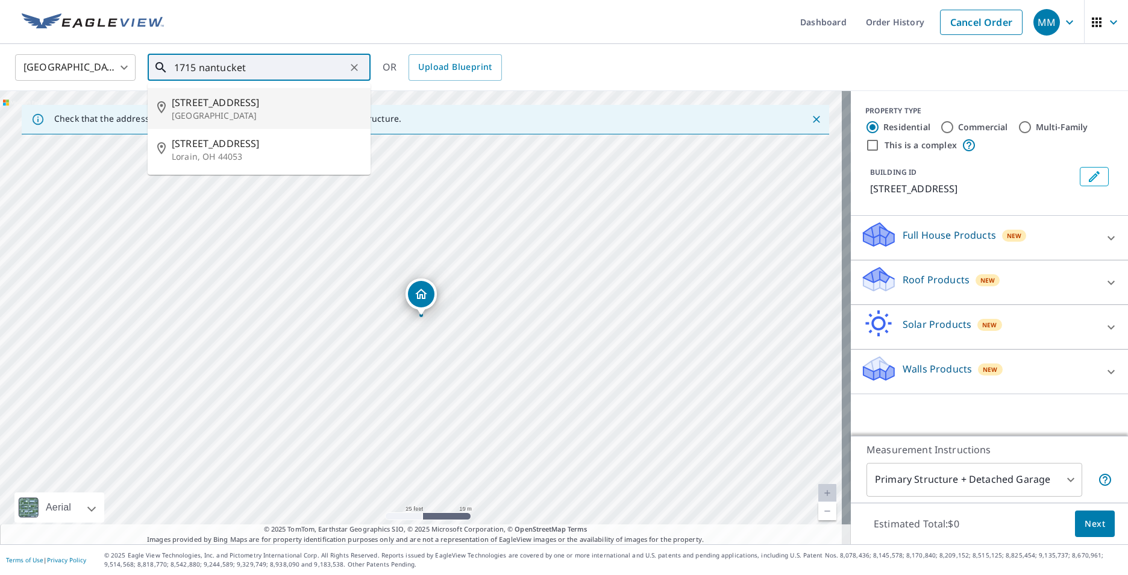
click at [250, 95] on span "[STREET_ADDRESS]" at bounding box center [266, 102] width 189 height 14
type input "[STREET_ADDRESS][PERSON_NAME]"
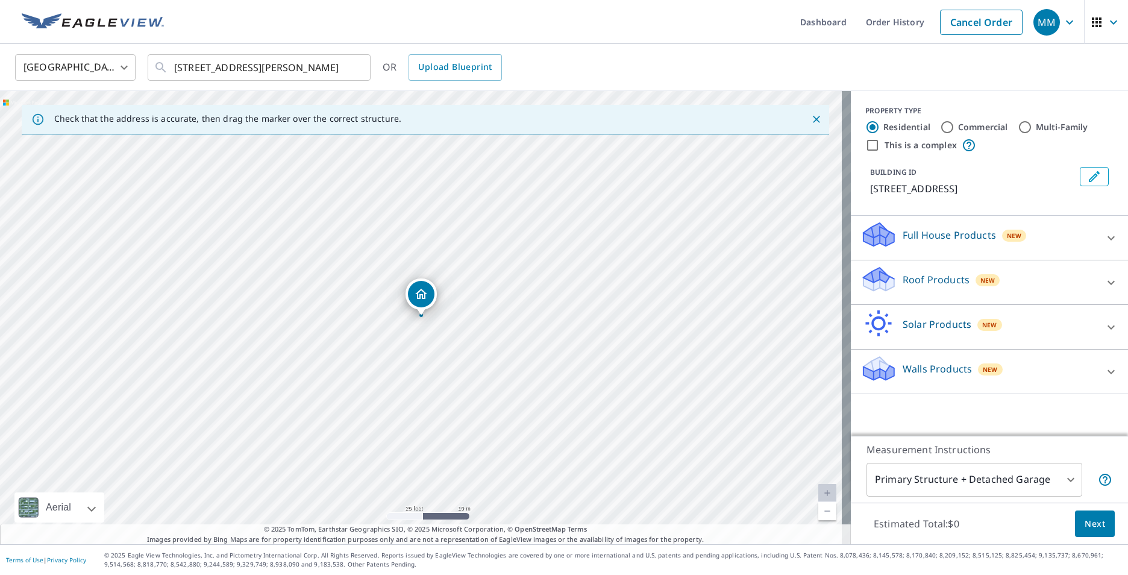
click at [940, 125] on input "Commercial" at bounding box center [947, 127] width 14 height 14
radio input "true"
type input "4"
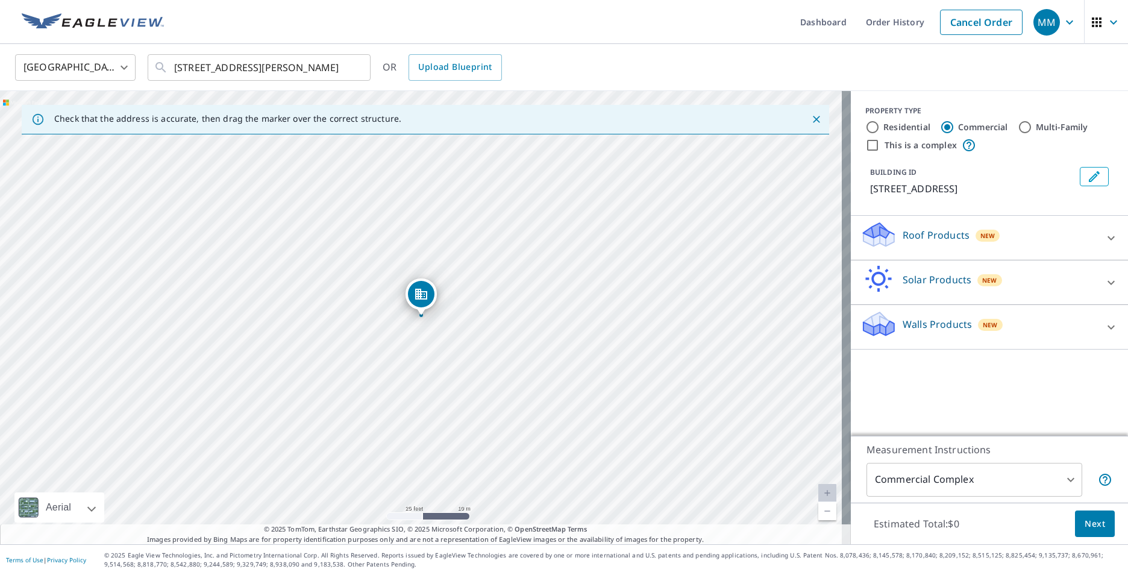
click at [910, 248] on div "Roof Products New" at bounding box center [978, 238] width 236 height 34
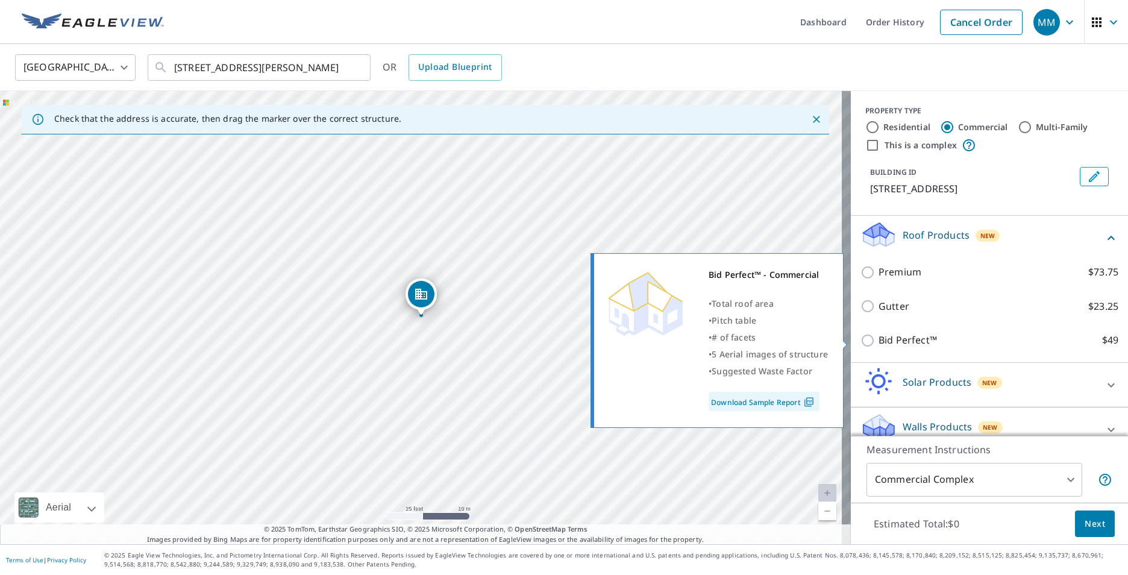
click at [868, 336] on input "Bid Perfect™ $49" at bounding box center [869, 340] width 18 height 14
checkbox input "true"
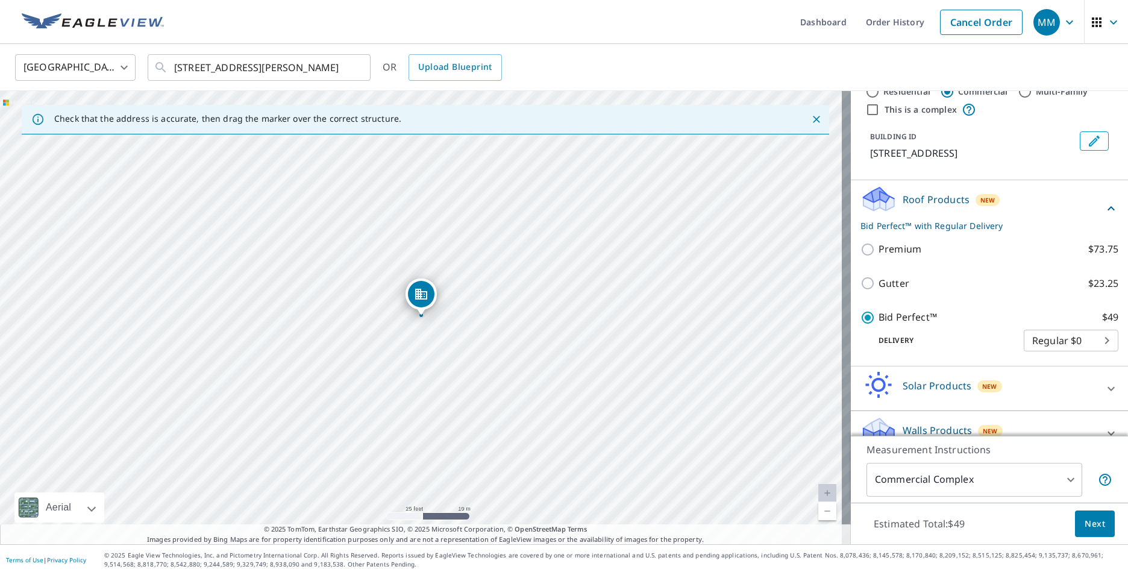
scroll to position [55, 0]
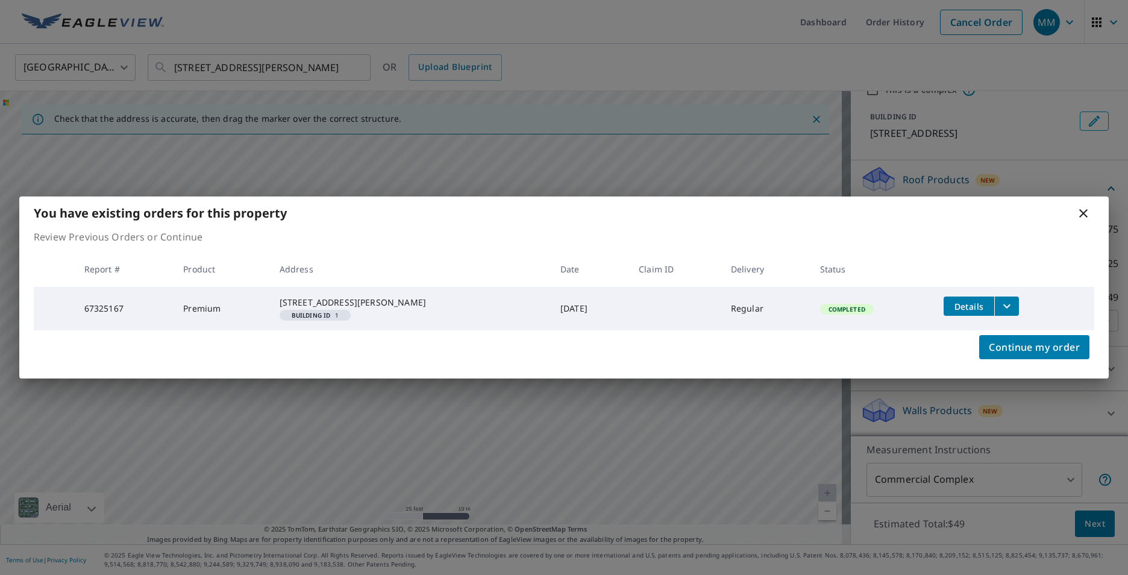
click at [1084, 206] on icon at bounding box center [1083, 213] width 14 height 14
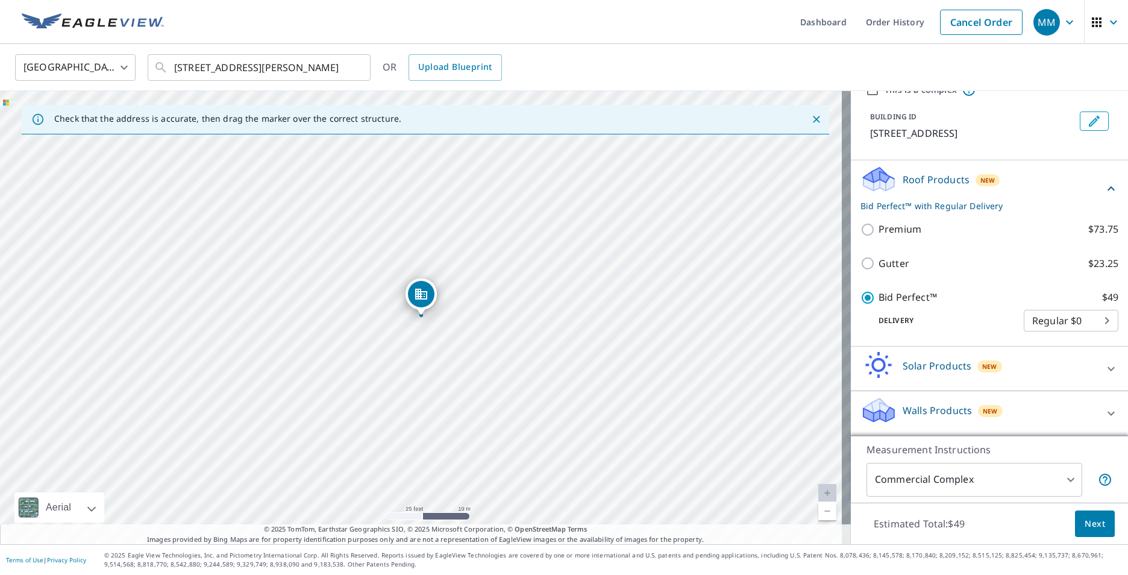
click at [577, 311] on div "[STREET_ADDRESS][PERSON_NAME]" at bounding box center [425, 317] width 851 height 453
click at [584, 302] on div "[STREET_ADDRESS][PERSON_NAME]" at bounding box center [425, 317] width 851 height 453
drag, startPoint x: 419, startPoint y: 298, endPoint x: 591, endPoint y: 289, distance: 171.9
drag, startPoint x: 428, startPoint y: 290, endPoint x: 419, endPoint y: 290, distance: 9.7
click at [367, 318] on div "[STREET_ADDRESS][PERSON_NAME]" at bounding box center [425, 317] width 851 height 453
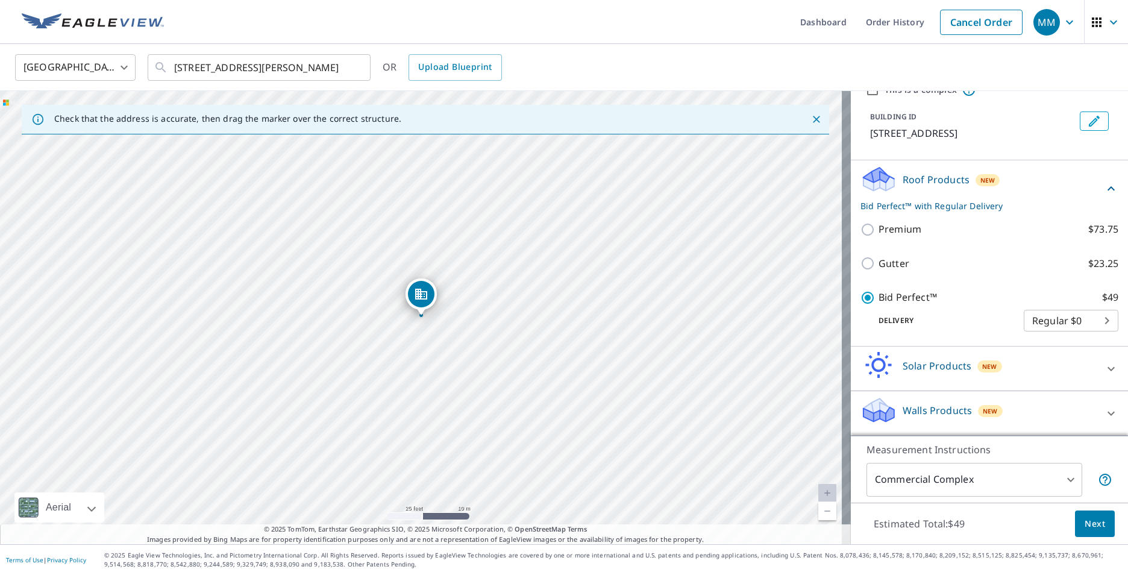
click at [382, 299] on div "[STREET_ADDRESS][PERSON_NAME]" at bounding box center [425, 317] width 851 height 453
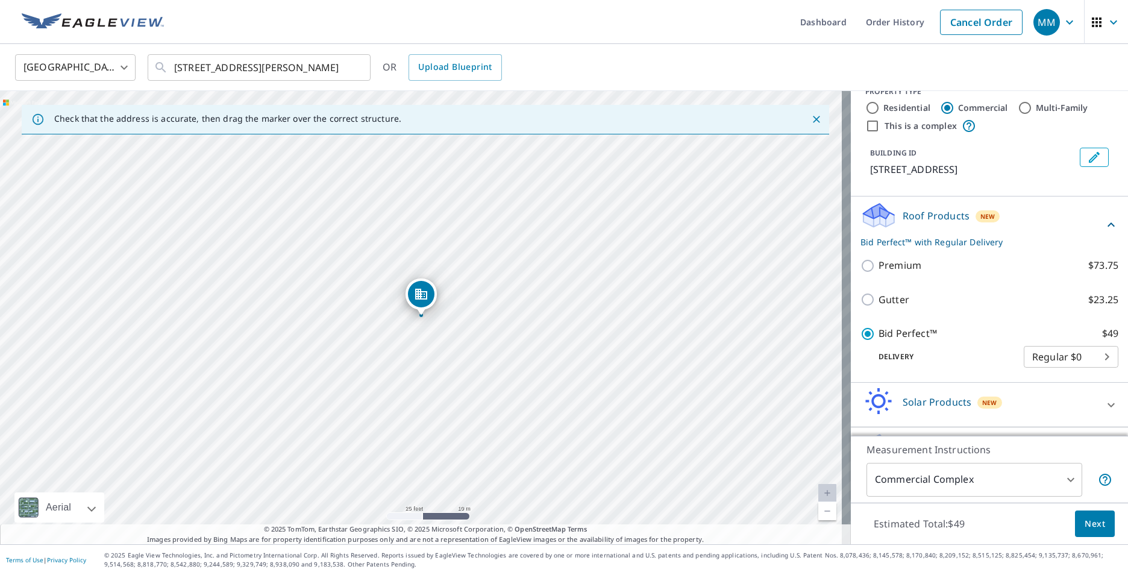
scroll to position [0, 0]
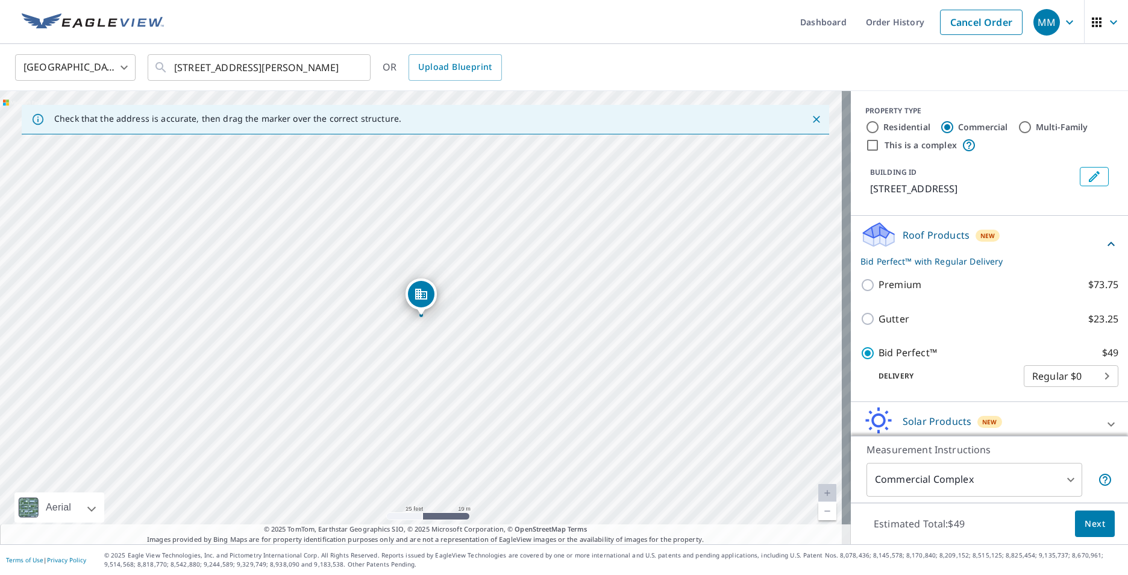
click at [1021, 130] on input "Multi-Family" at bounding box center [1025, 127] width 14 height 14
radio input "true"
type input "2"
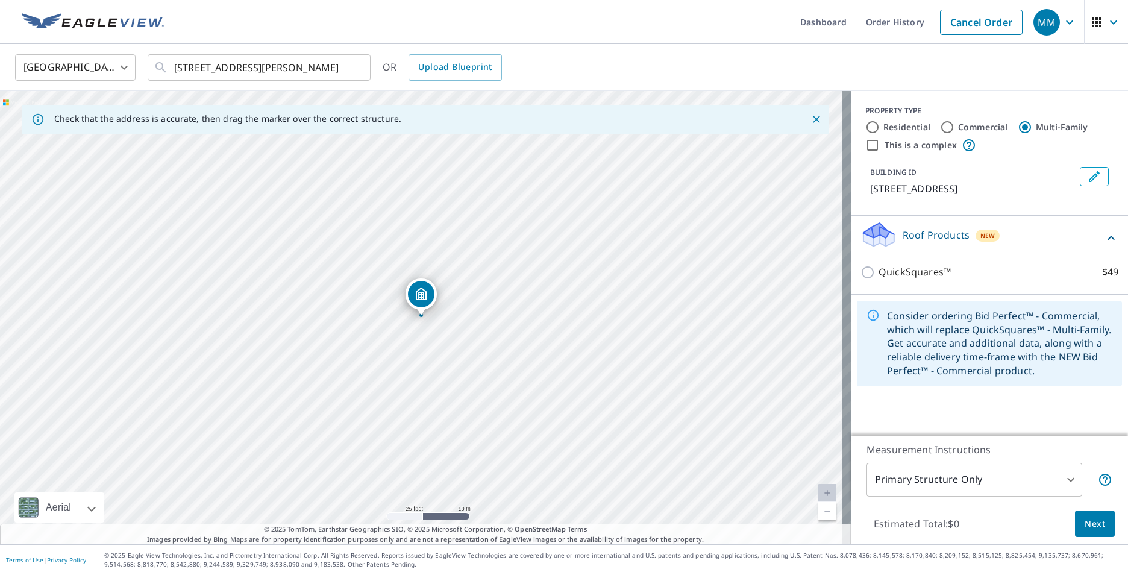
click at [370, 315] on div "[STREET_ADDRESS][PERSON_NAME]" at bounding box center [425, 317] width 851 height 453
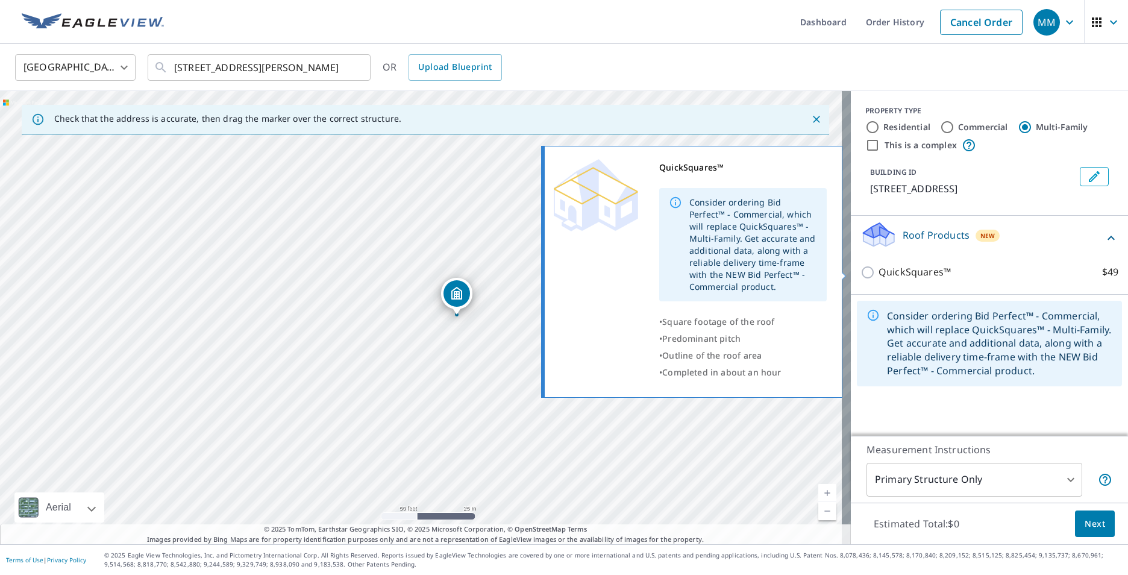
click at [860, 269] on input "QuickSquares™ $49" at bounding box center [869, 272] width 18 height 14
checkbox input "true"
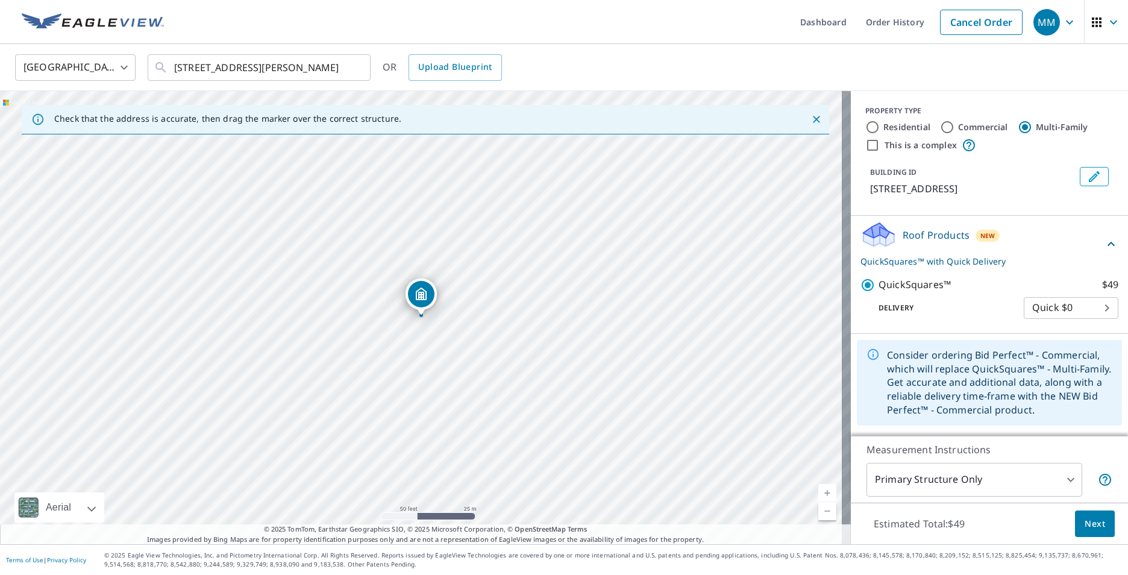
click at [424, 299] on icon "Dropped pin, building 1, MultiFamily property, 1715 Nantucket Dr Houston, TX 77…" at bounding box center [420, 293] width 11 height 13
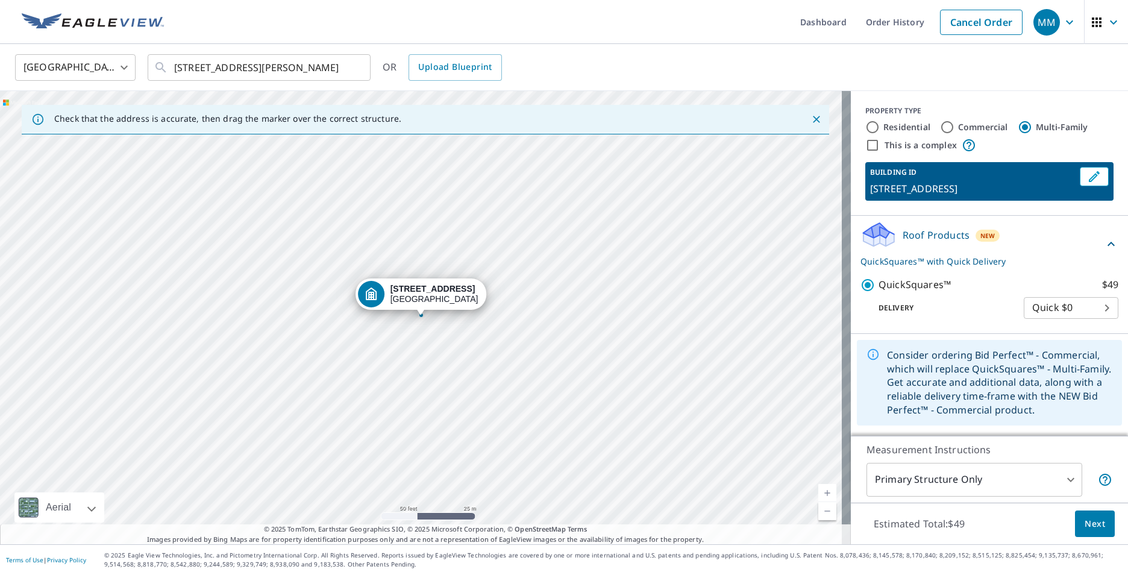
click at [393, 318] on div "[STREET_ADDRESS][PERSON_NAME]" at bounding box center [425, 317] width 851 height 453
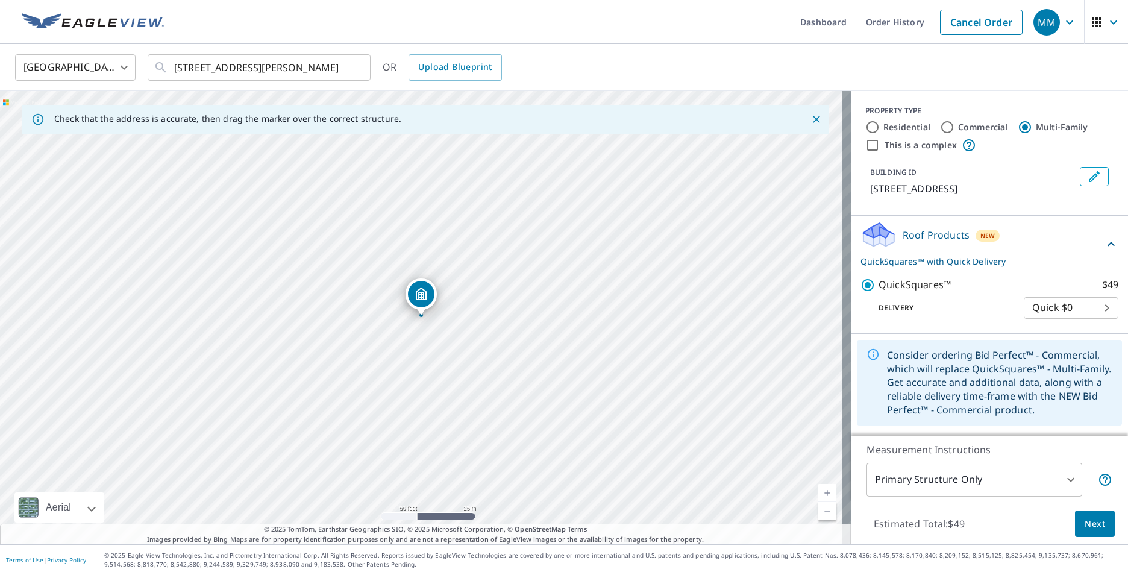
click at [372, 315] on div "[STREET_ADDRESS][PERSON_NAME]" at bounding box center [425, 317] width 851 height 453
click at [349, 312] on div "[STREET_ADDRESS][PERSON_NAME]" at bounding box center [425, 317] width 851 height 453
drag, startPoint x: 392, startPoint y: 308, endPoint x: 387, endPoint y: 311, distance: 6.2
click at [387, 311] on div "[STREET_ADDRESS][PERSON_NAME]" at bounding box center [425, 317] width 851 height 453
click at [865, 119] on div "PROPERTY TYPE Residential Commercial Multi-Family This is a complex" at bounding box center [989, 128] width 248 height 47
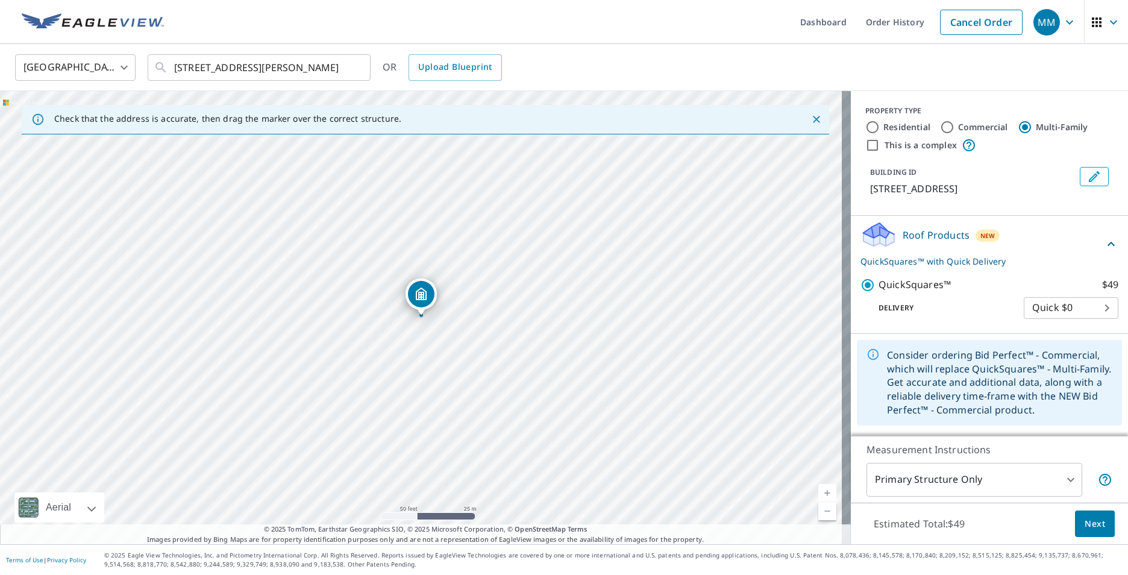
click at [865, 130] on input "Residential" at bounding box center [872, 127] width 14 height 14
radio input "true"
type input "1"
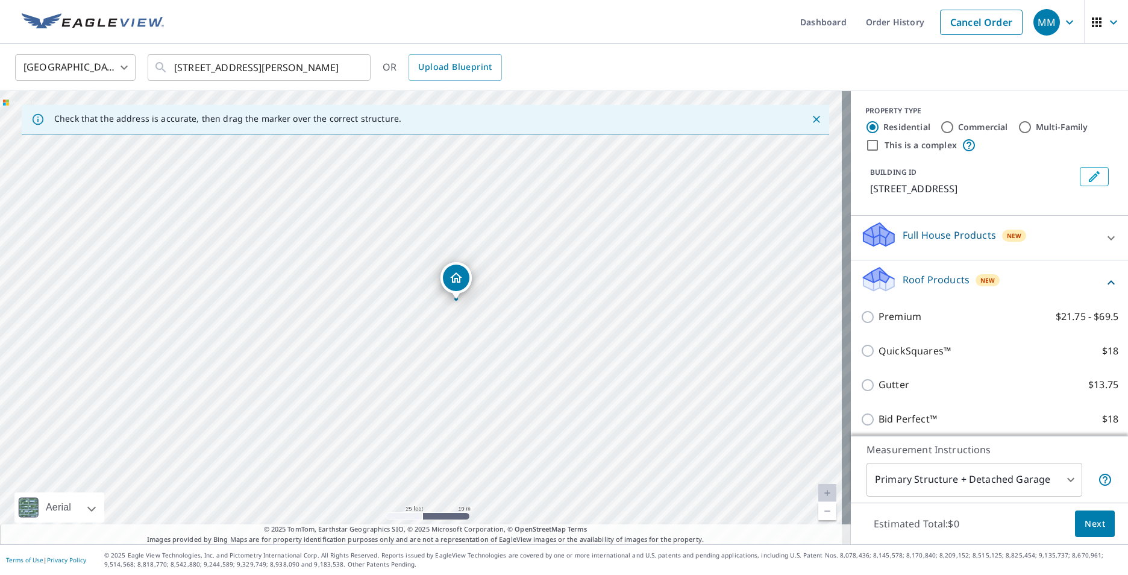
drag, startPoint x: 382, startPoint y: 325, endPoint x: 476, endPoint y: 321, distance: 94.1
click at [476, 321] on div "[STREET_ADDRESS][PERSON_NAME]" at bounding box center [425, 317] width 851 height 453
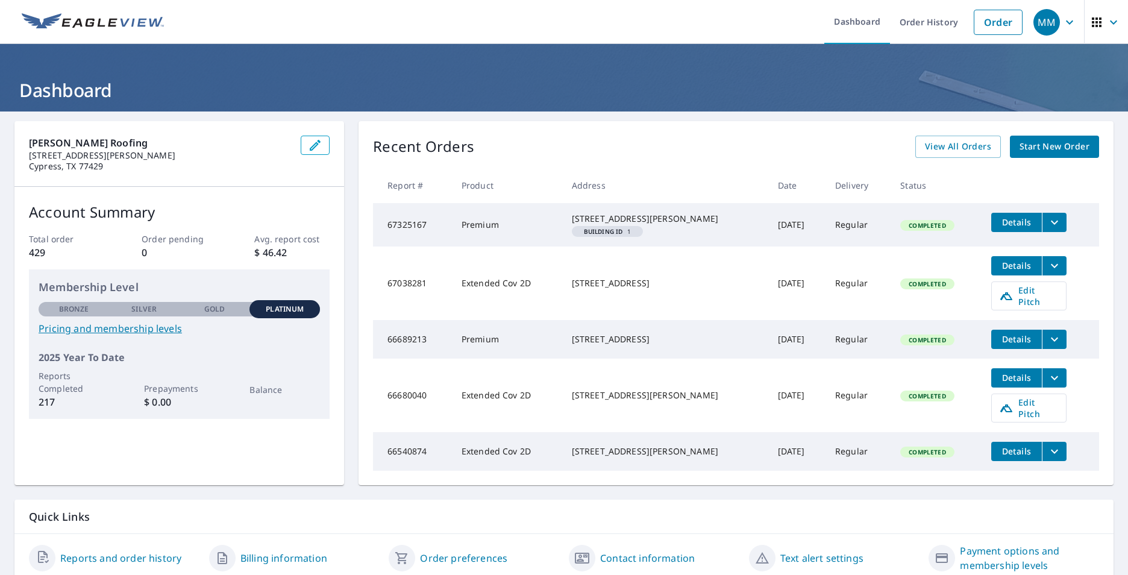
click at [1005, 222] on span "Details" at bounding box center [1016, 221] width 36 height 11
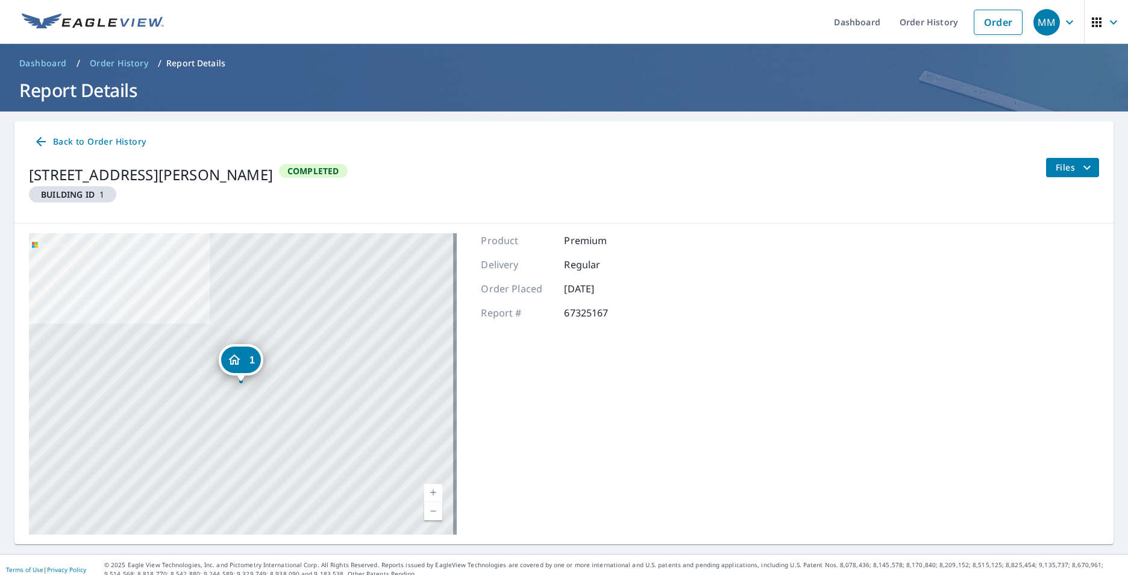
scroll to position [10, 0]
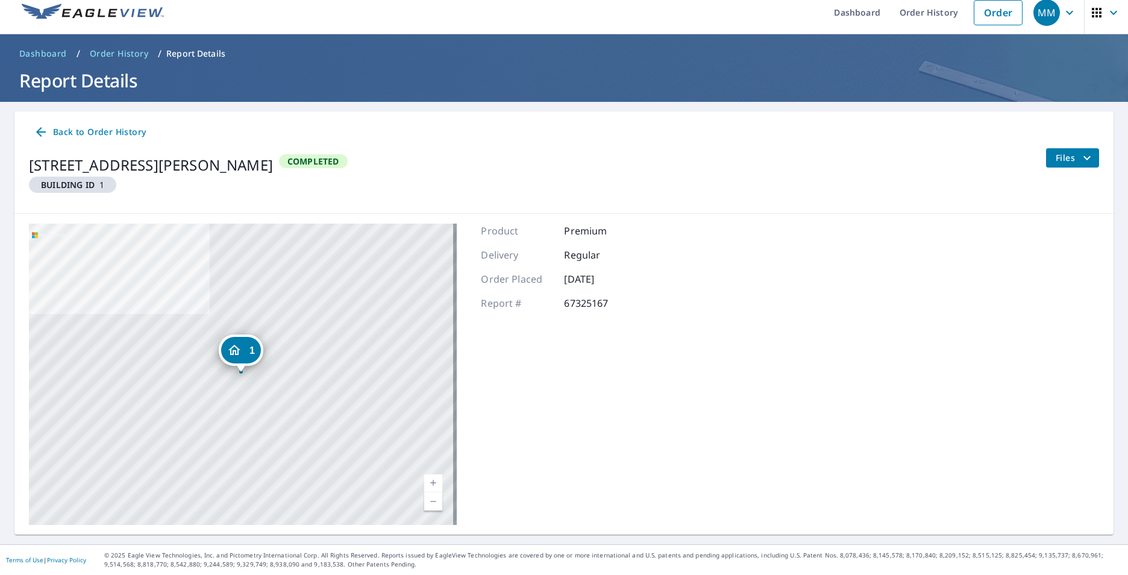
click at [596, 311] on div "Product Premium Delivery Regular Order Placed [DATE] Report # 67325167" at bounding box center [558, 374] width 155 height 301
drag, startPoint x: 609, startPoint y: 303, endPoint x: 476, endPoint y: 302, distance: 132.5
click at [476, 302] on div "1 [STREET_ADDRESS][PERSON_NAME] Aerial Road A standard road map Aerial A detail…" at bounding box center [563, 374] width 1099 height 321
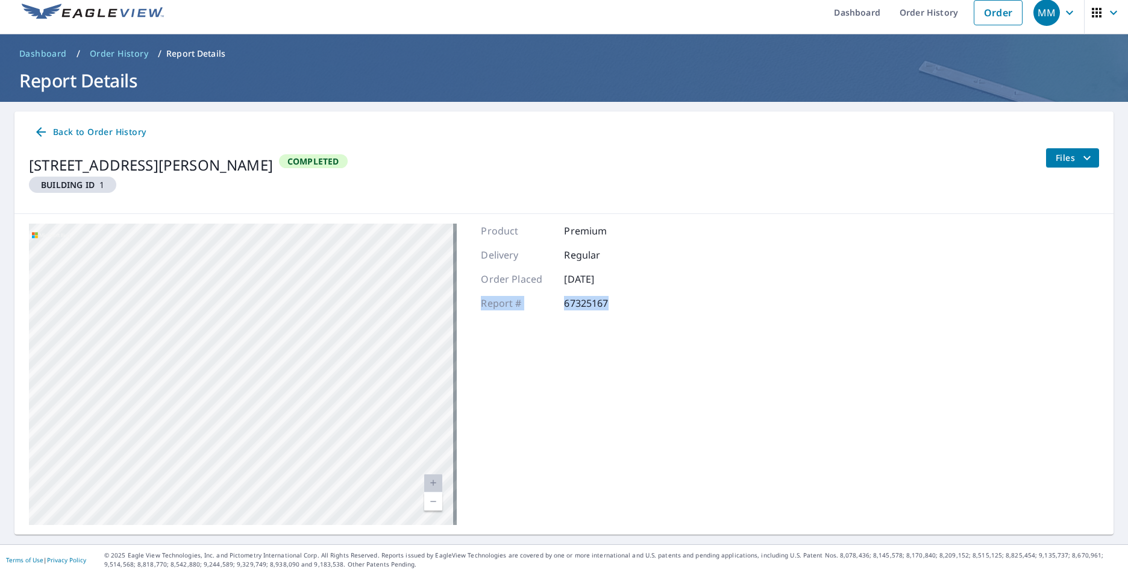
drag, startPoint x: 254, startPoint y: 406, endPoint x: 392, endPoint y: 284, distance: 184.0
click at [392, 284] on div "1 [STREET_ADDRESS][PERSON_NAME]" at bounding box center [243, 374] width 428 height 301
drag, startPoint x: 231, startPoint y: 369, endPoint x: 338, endPoint y: 355, distance: 107.5
click at [338, 355] on div "1 [STREET_ADDRESS][PERSON_NAME]" at bounding box center [243, 374] width 428 height 301
drag, startPoint x: 84, startPoint y: 342, endPoint x: 7, endPoint y: 320, distance: 80.1
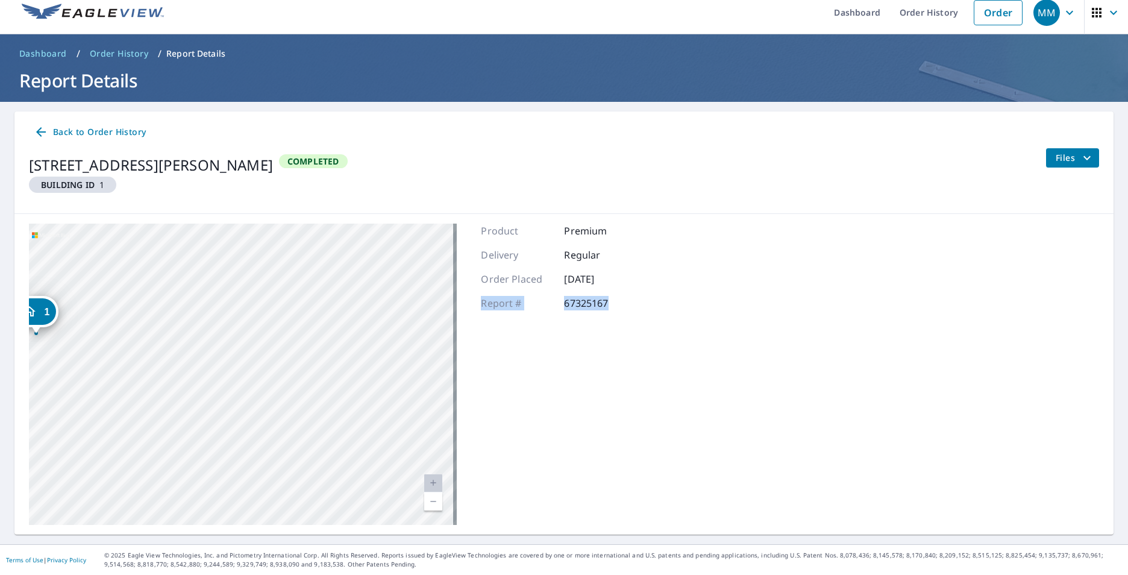
click at [7, 320] on main "Back to Order History [STREET_ADDRESS] Building ID 1 Completed Files 1 [STREET_…" at bounding box center [564, 323] width 1128 height 442
click at [152, 336] on div "1" at bounding box center [158, 325] width 40 height 27
drag, startPoint x: 243, startPoint y: 358, endPoint x: 53, endPoint y: 308, distance: 196.3
click at [53, 308] on div "[STREET_ADDRESS][PERSON_NAME]" at bounding box center [74, 300] width 88 height 20
drag, startPoint x: 398, startPoint y: 357, endPoint x: 380, endPoint y: 392, distance: 38.5
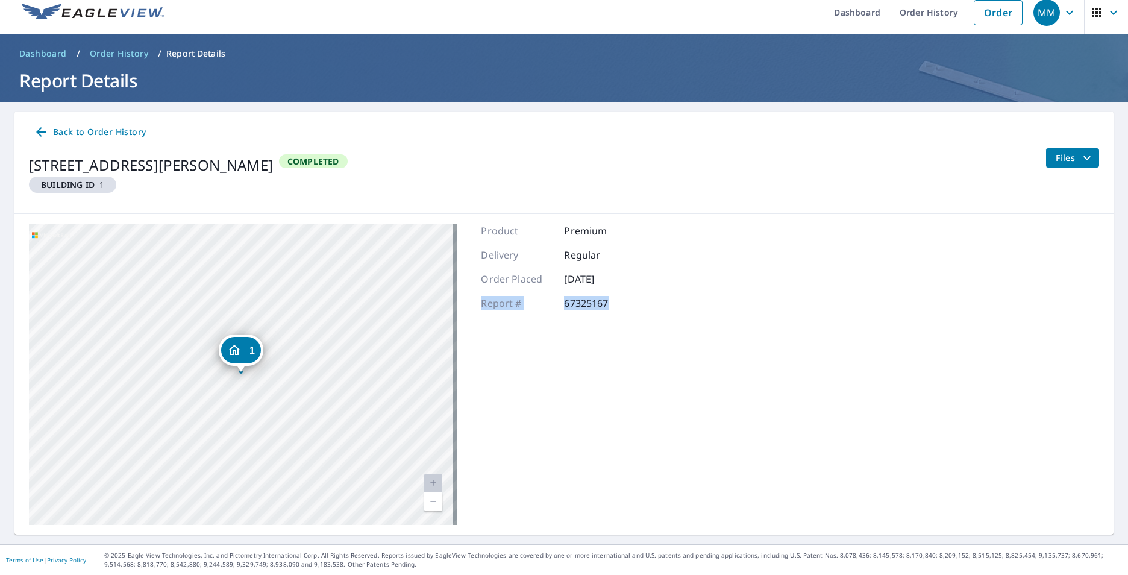
click at [398, 358] on div "1 [STREET_ADDRESS][PERSON_NAME]" at bounding box center [243, 374] width 428 height 301
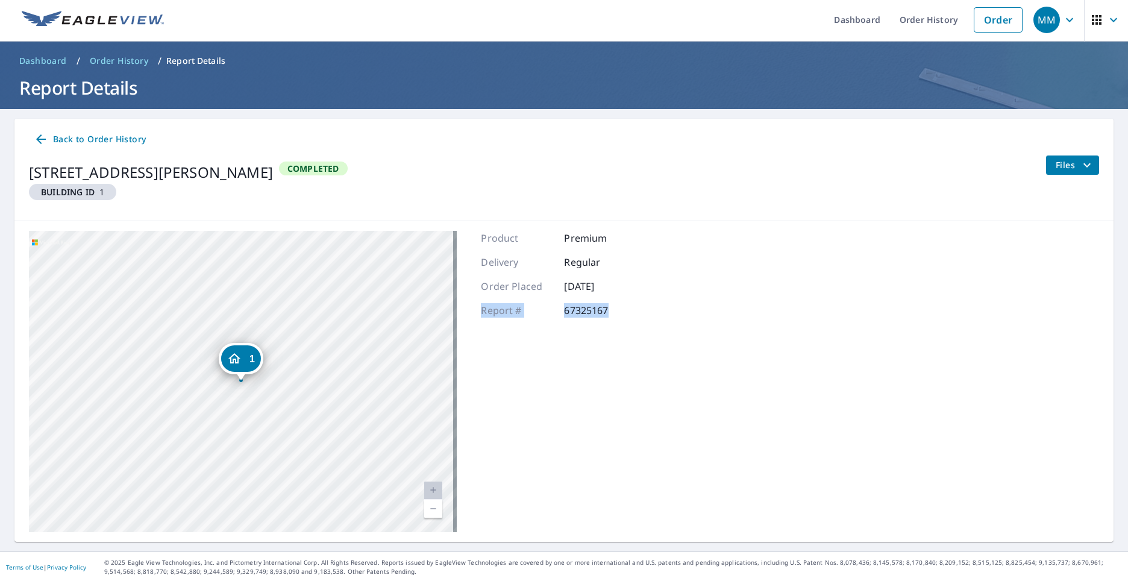
scroll to position [0, 0]
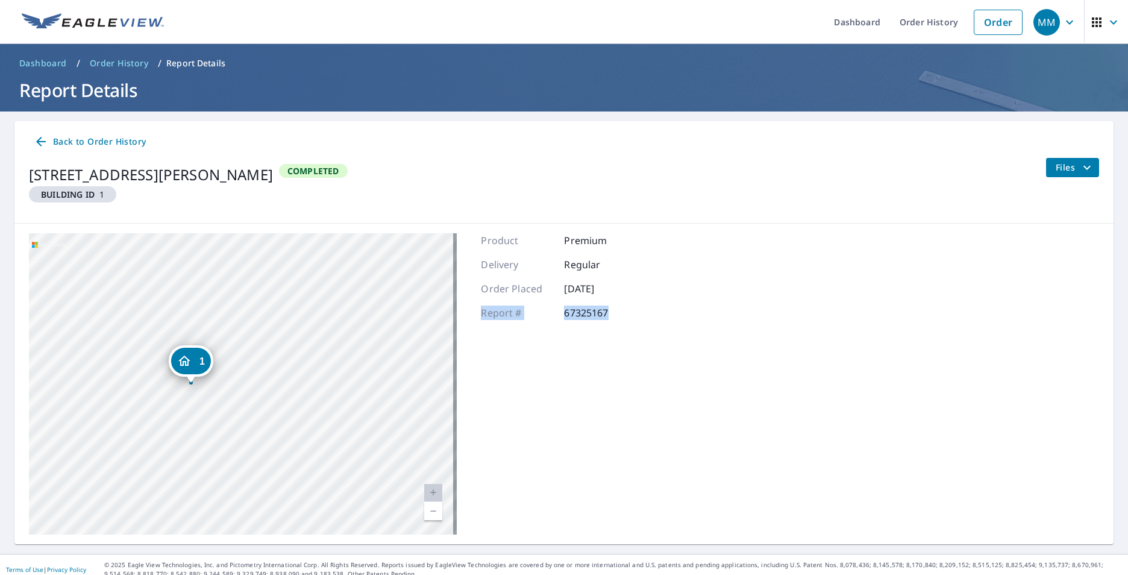
drag, startPoint x: 322, startPoint y: 372, endPoint x: 272, endPoint y: 372, distance: 50.0
click at [272, 372] on div "1 [STREET_ADDRESS][PERSON_NAME]" at bounding box center [243, 383] width 428 height 301
click at [1063, 170] on span "Files" at bounding box center [1075, 167] width 39 height 14
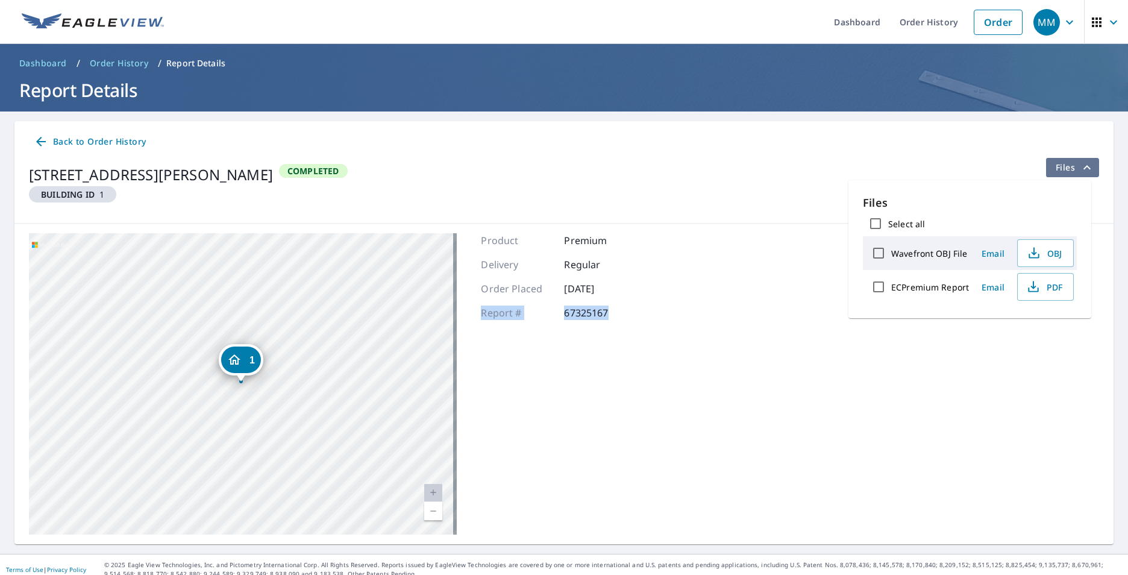
click at [1062, 171] on span "Files" at bounding box center [1075, 167] width 39 height 14
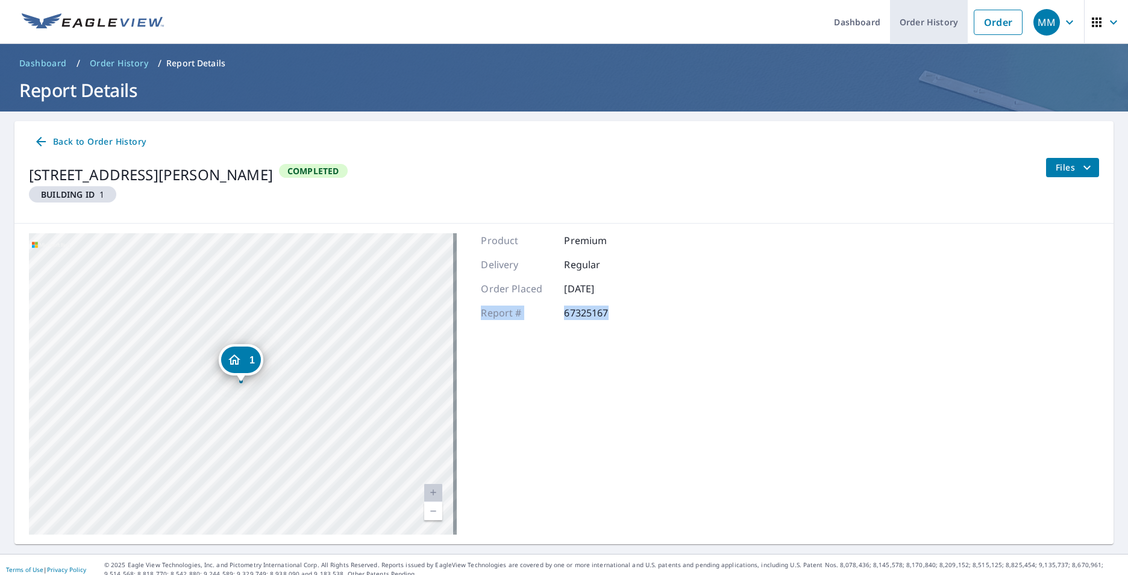
click at [928, 12] on link "Order History" at bounding box center [929, 22] width 78 height 44
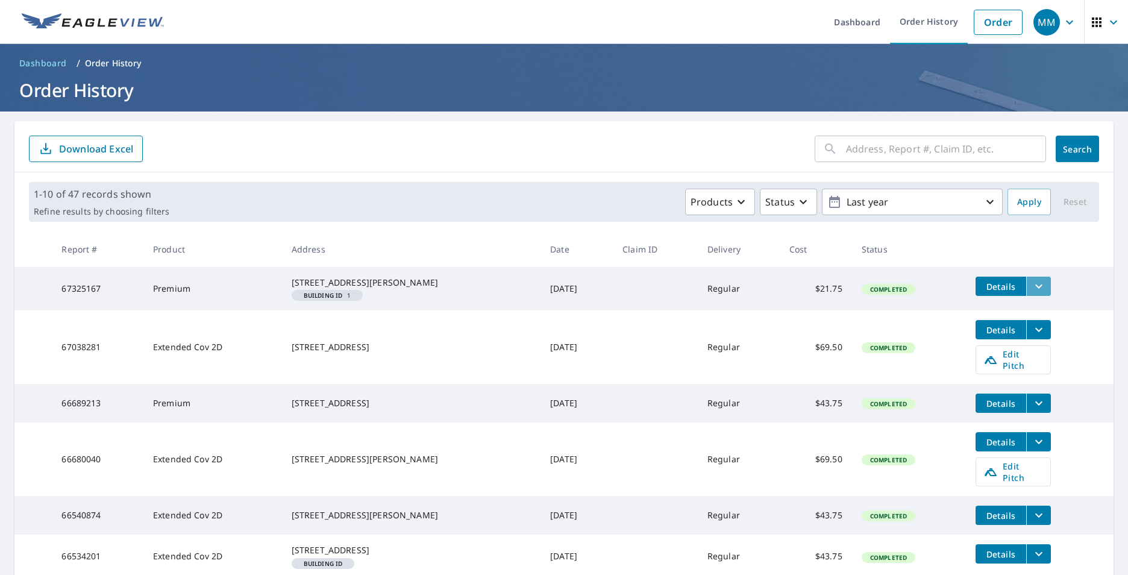
click at [1033, 287] on icon "filesDropdownBtn-67325167" at bounding box center [1038, 286] width 14 height 14
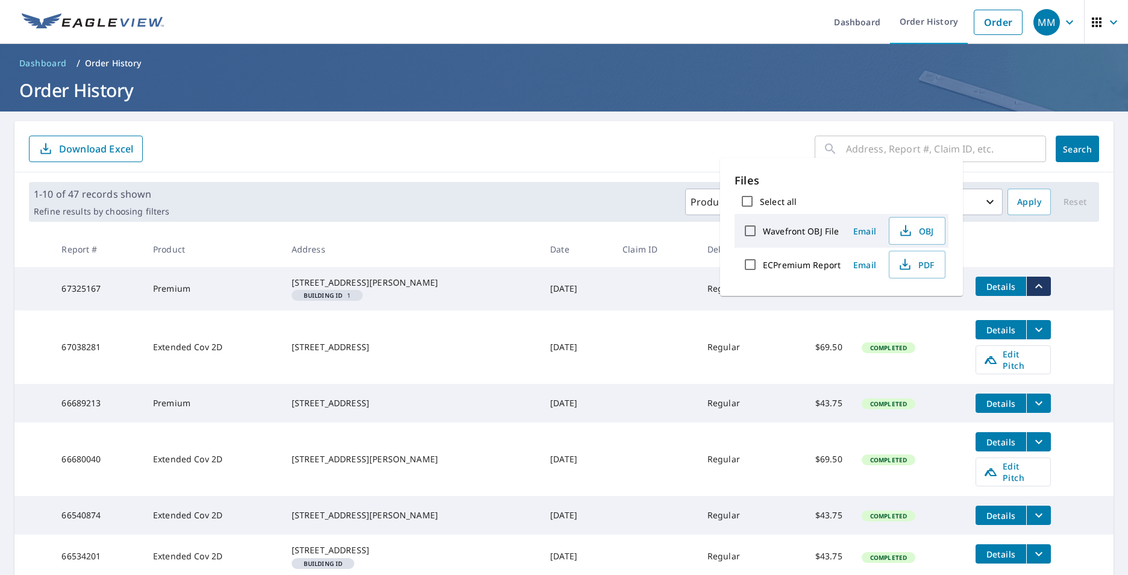
click at [1033, 287] on icon "filesDropdownBtn-67325167" at bounding box center [1038, 286] width 14 height 14
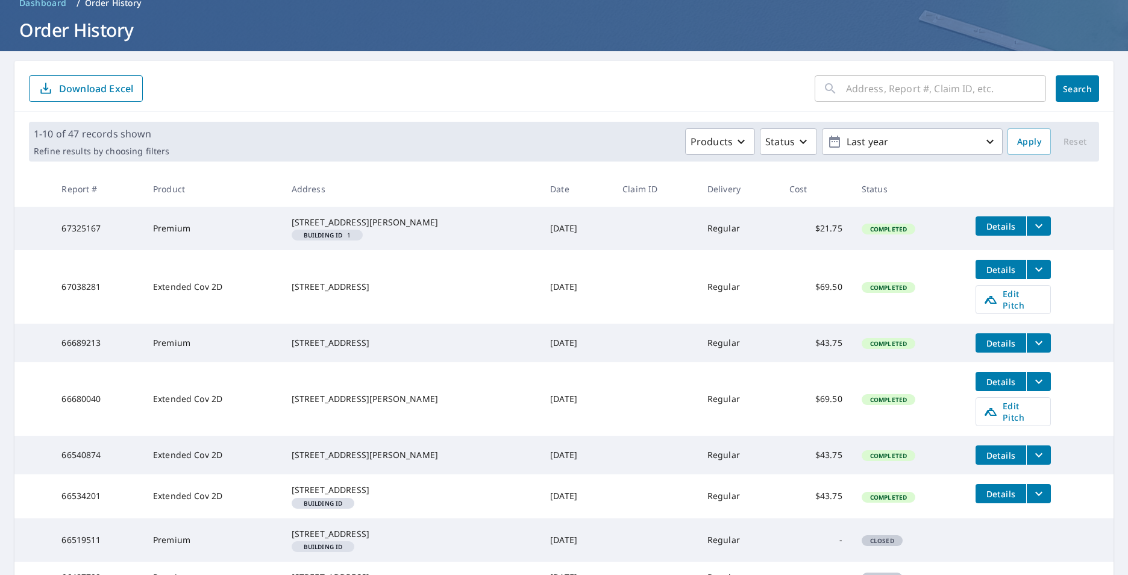
scroll to position [120, 0]
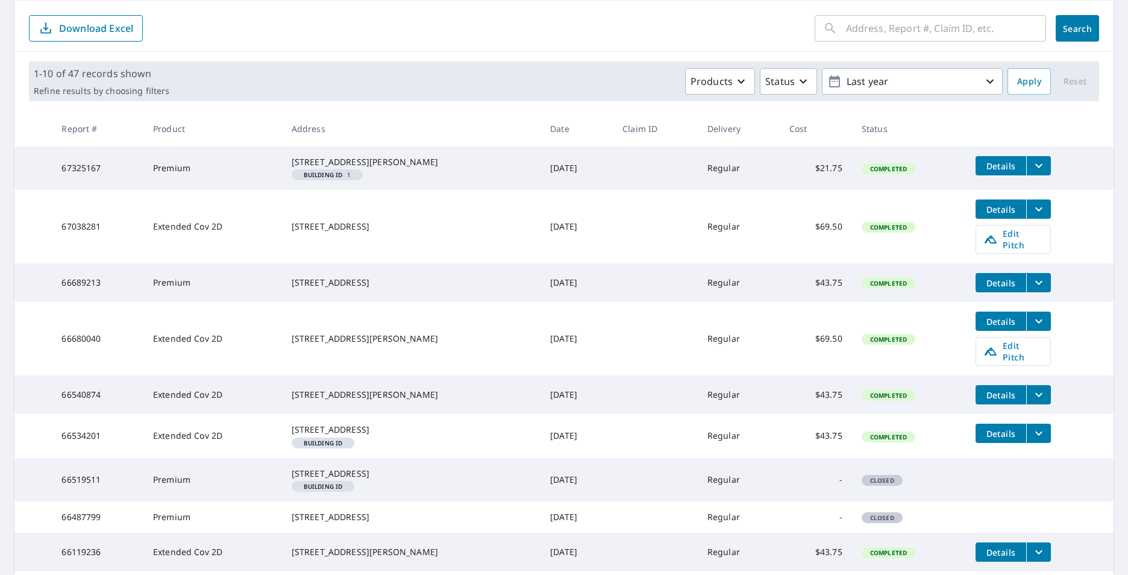
click at [337, 178] on em "Building ID" at bounding box center [323, 175] width 39 height 6
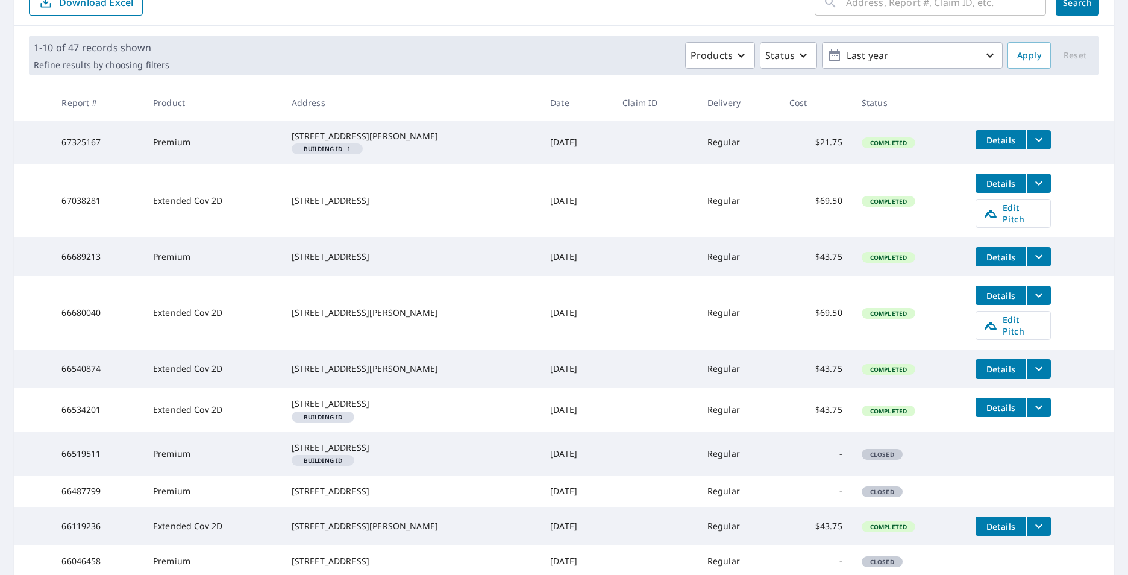
scroll to position [114, 0]
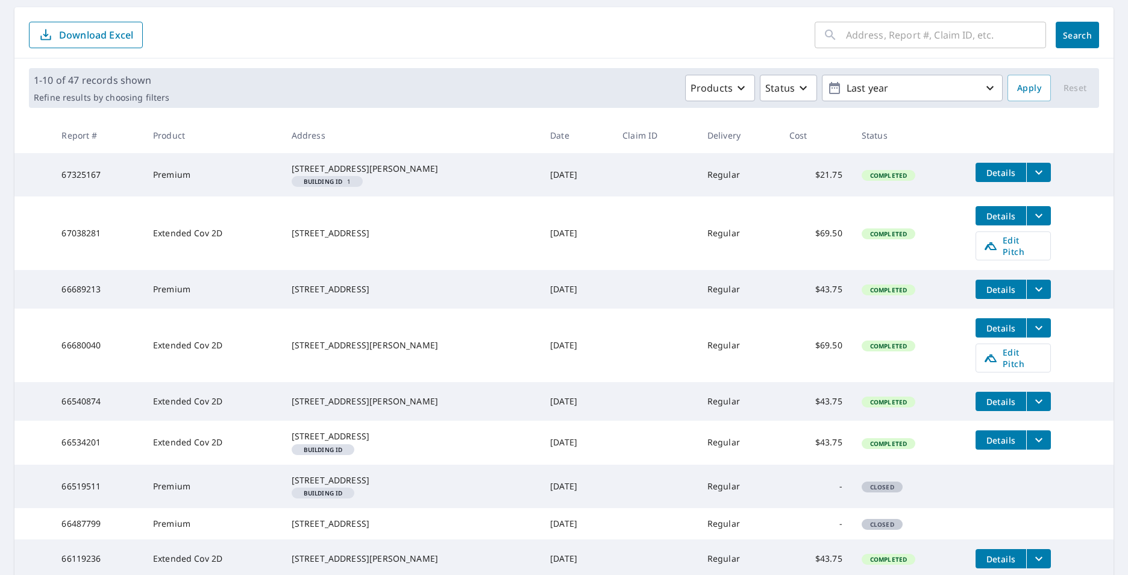
click at [79, 182] on td "67325167" at bounding box center [98, 174] width 92 height 43
drag, startPoint x: 113, startPoint y: 184, endPoint x: 25, endPoint y: 169, distance: 89.2
click at [25, 169] on tr "67325167 Premium [STREET_ADDRESS] Building ID 1 [DATE] Regular $21.75 Completed…" at bounding box center [563, 174] width 1099 height 43
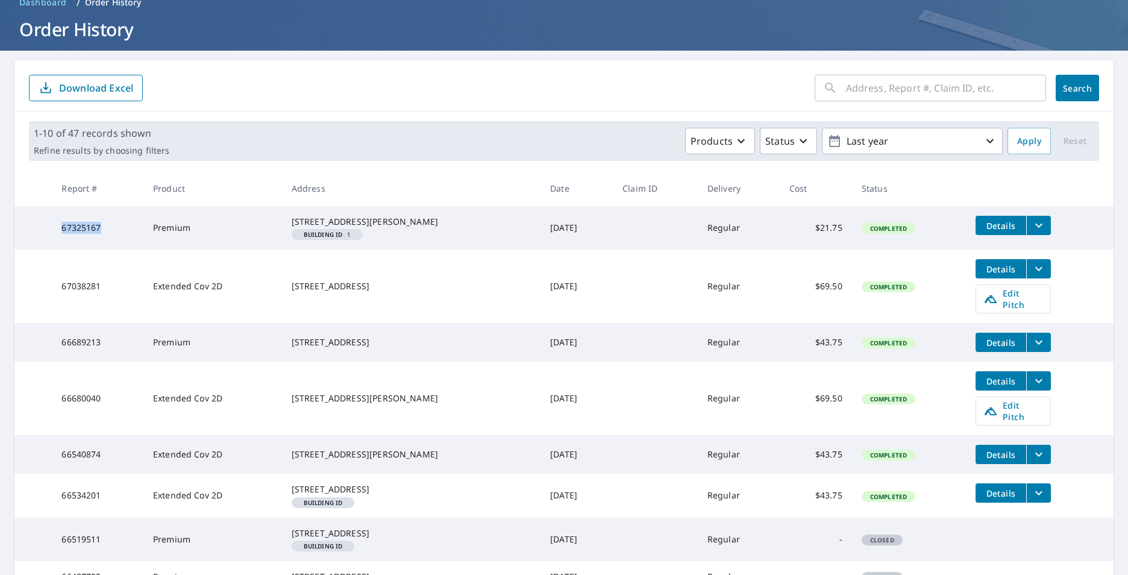
scroll to position [0, 0]
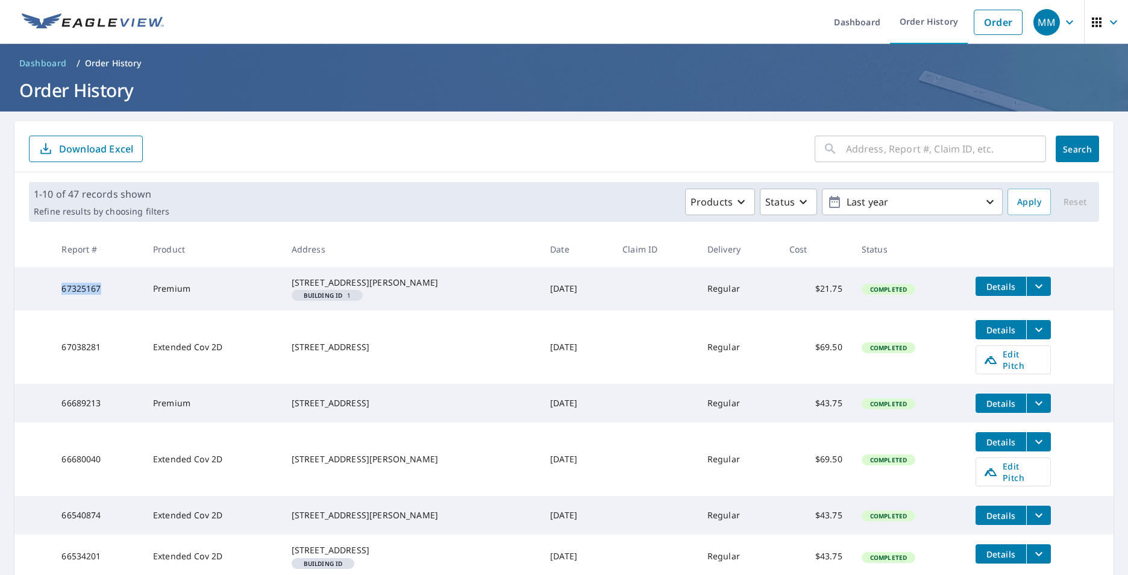
click at [1062, 20] on icon "button" at bounding box center [1069, 22] width 14 height 14
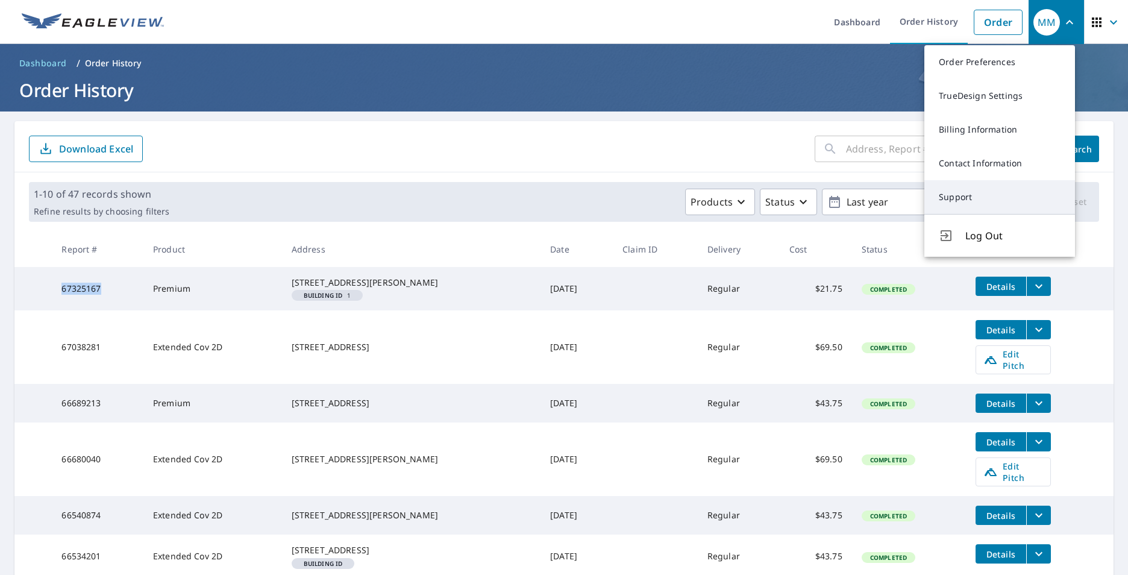
click at [961, 199] on link "Support" at bounding box center [999, 197] width 151 height 34
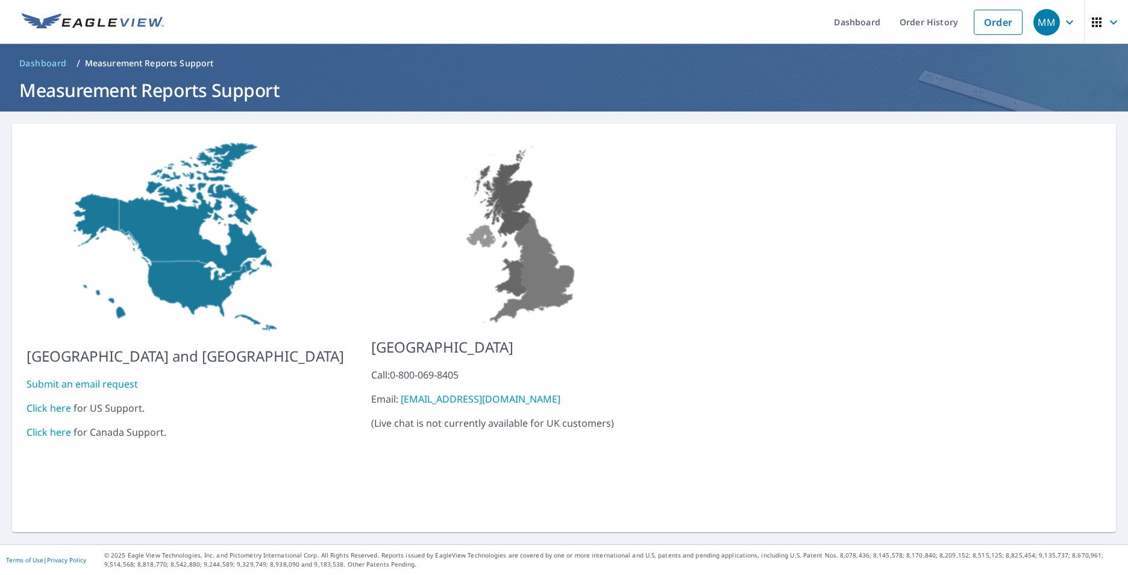
click at [61, 377] on link "Submit an email request" at bounding box center [82, 383] width 111 height 13
